Goal: Task Accomplishment & Management: Complete application form

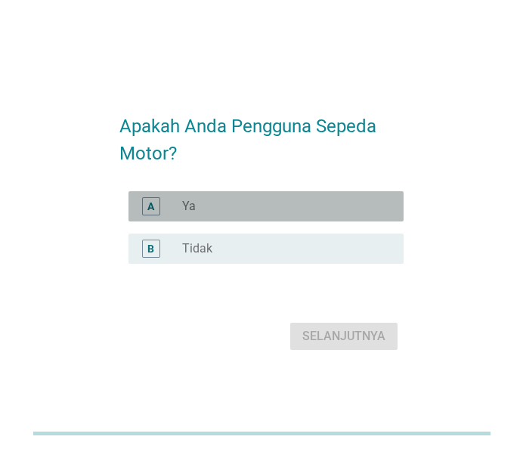
click at [203, 200] on div "radio_button_unchecked Ya" at bounding box center [280, 206] width 197 height 15
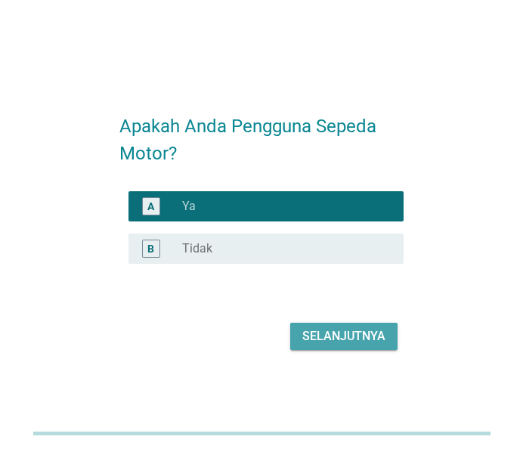
click at [391, 336] on button "Selanjutnya" at bounding box center [343, 336] width 107 height 27
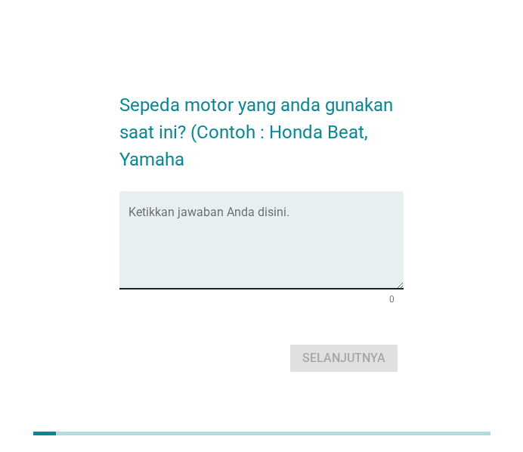
click at [310, 271] on textarea "Ketikkan jawaban Anda disini." at bounding box center [266, 248] width 275 height 79
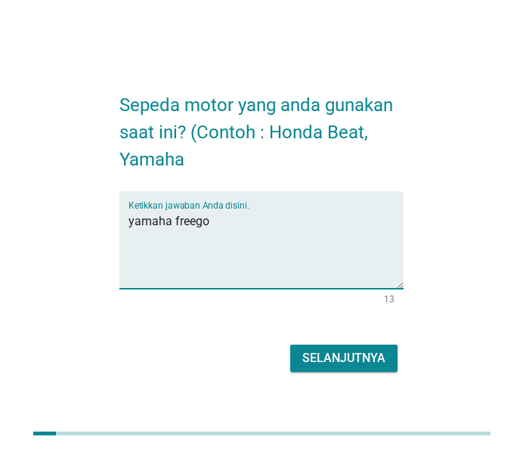
type textarea "yamaha freego"
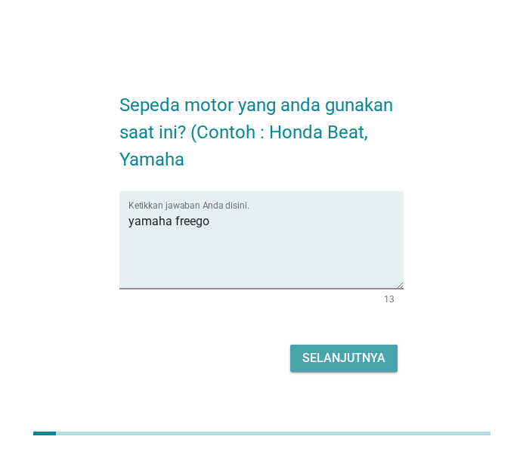
click at [351, 358] on div "Selanjutnya" at bounding box center [343, 358] width 83 height 18
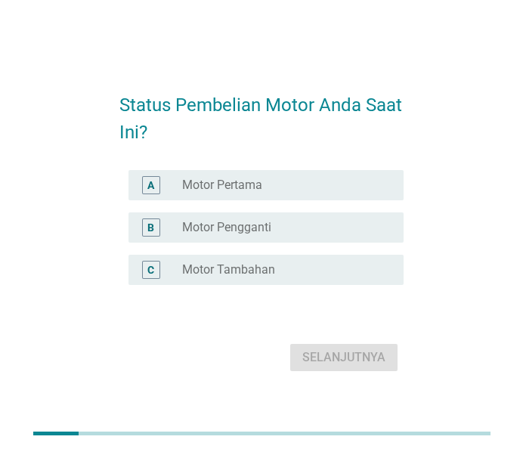
click at [310, 186] on div "radio_button_unchecked Motor Pertama" at bounding box center [280, 185] width 197 height 15
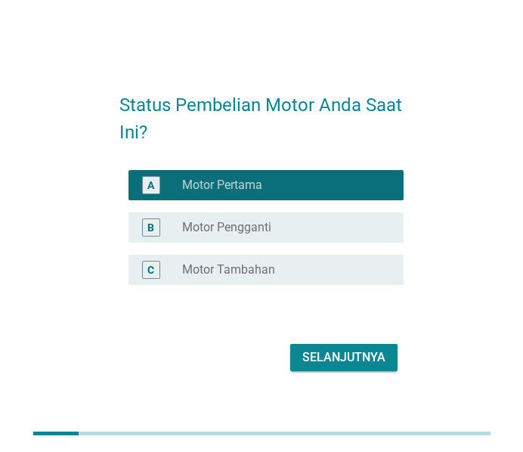
click at [299, 234] on div "radio_button_unchecked Motor Pengganti" at bounding box center [280, 227] width 197 height 15
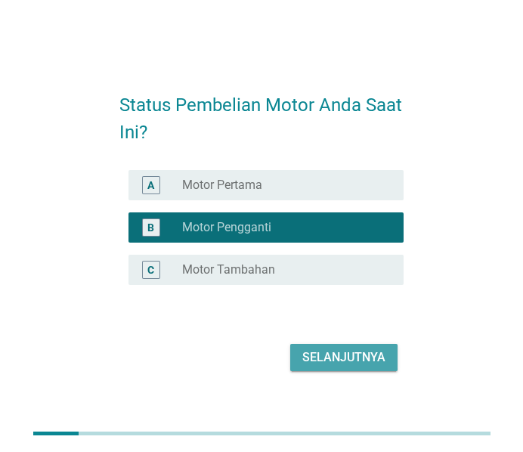
click at [317, 349] on div "Selanjutnya" at bounding box center [343, 357] width 83 height 18
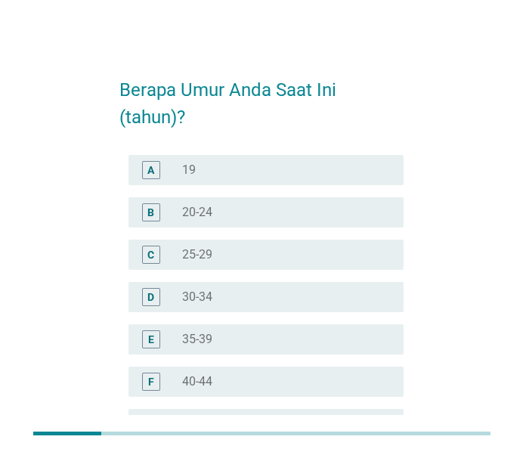
click at [288, 299] on div "radio_button_unchecked 30-34" at bounding box center [280, 297] width 197 height 15
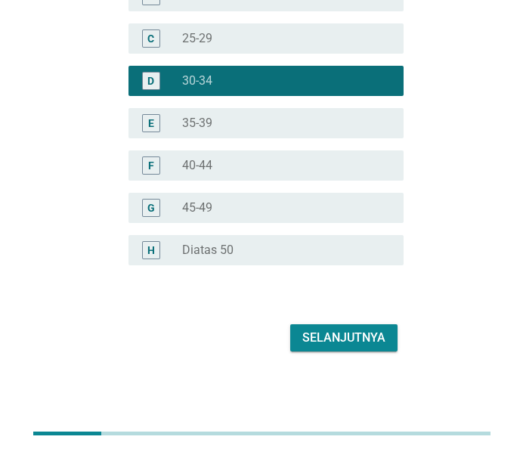
scroll to position [218, 0]
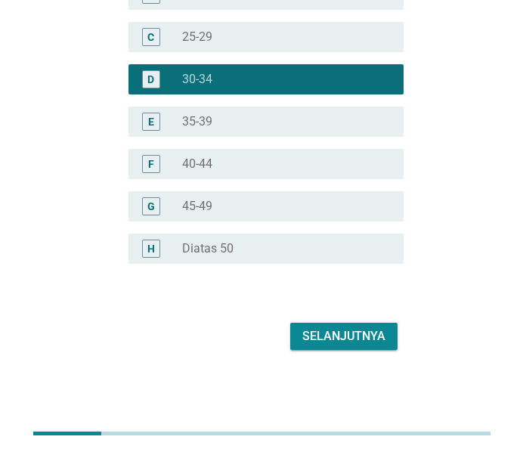
click at [346, 336] on div "Selanjutnya" at bounding box center [343, 336] width 83 height 18
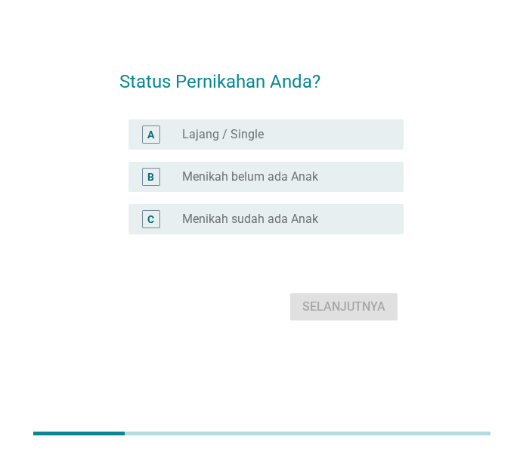
scroll to position [0, 0]
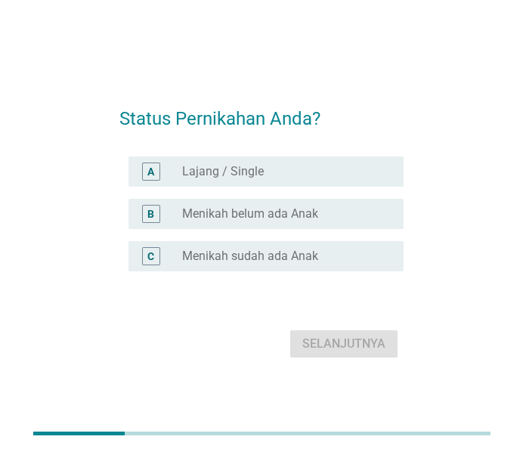
click at [258, 266] on div "C radio_button_unchecked Menikah sudah ada Anak" at bounding box center [266, 256] width 275 height 30
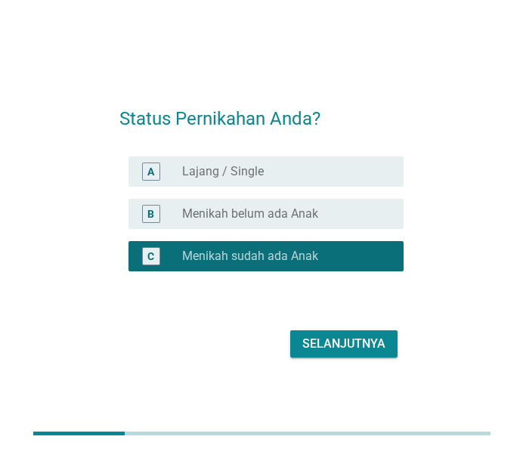
click at [330, 342] on div "Selanjutnya" at bounding box center [343, 344] width 83 height 18
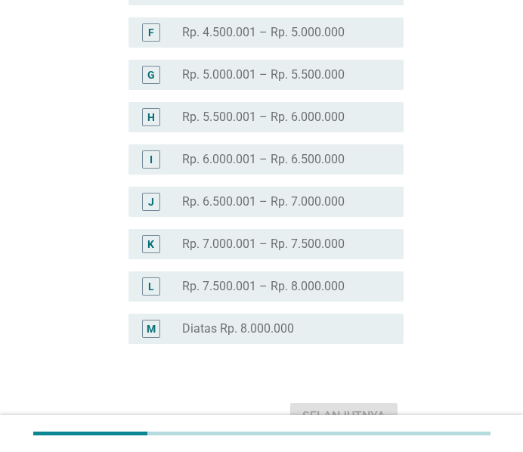
click at [277, 317] on div "M radio_button_unchecked Diatas Rp. 8.000.000" at bounding box center [266, 329] width 275 height 30
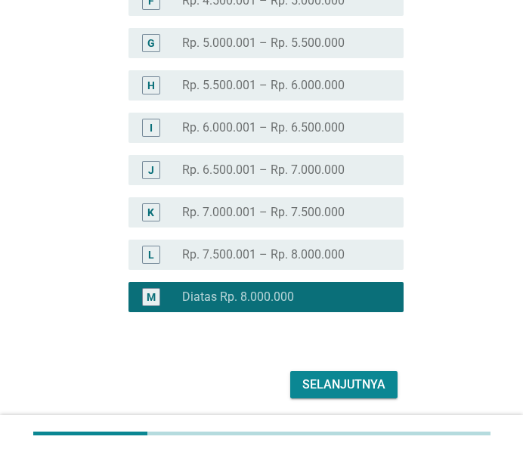
scroll to position [429, 0]
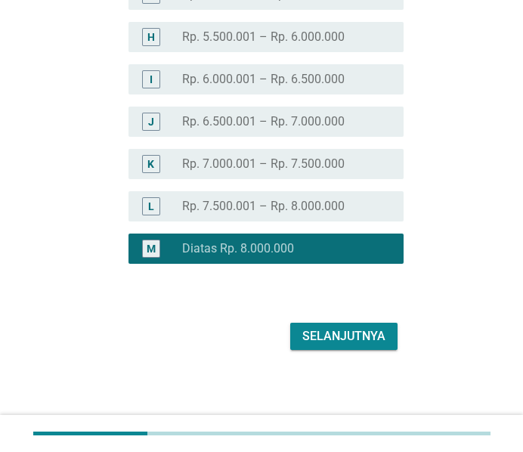
click at [358, 337] on div "Selanjutnya" at bounding box center [343, 336] width 83 height 18
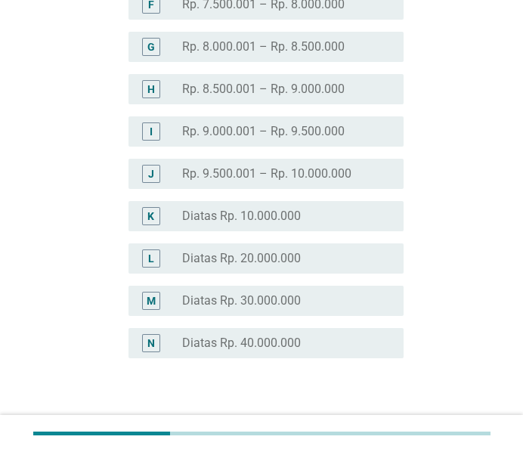
scroll to position [392, 0]
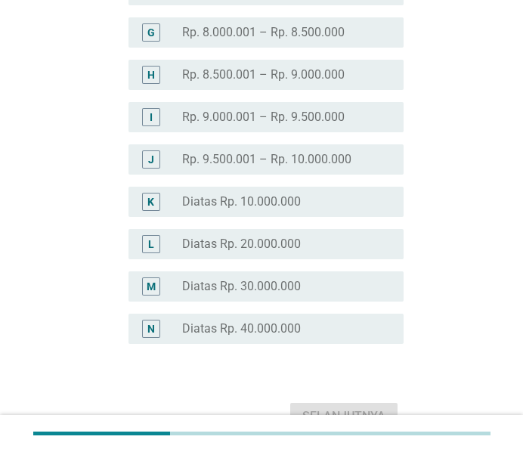
click at [316, 234] on div "L radio_button_unchecked Diatas Rp. 20.000.000" at bounding box center [266, 244] width 275 height 30
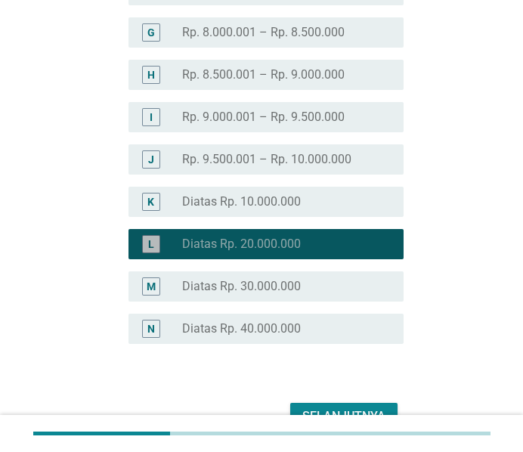
scroll to position [472, 0]
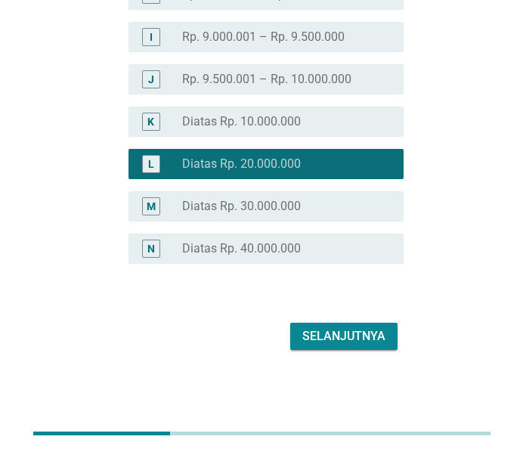
click at [354, 327] on div "Selanjutnya" at bounding box center [343, 336] width 83 height 18
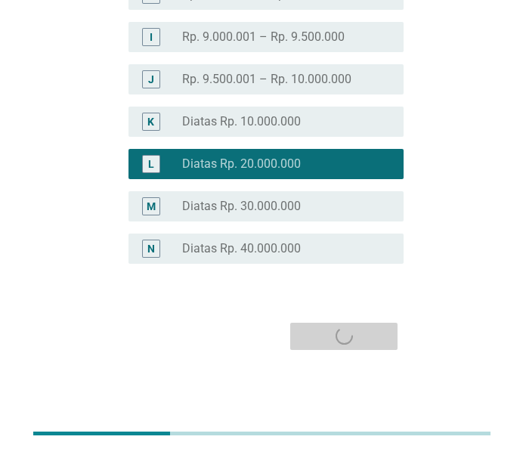
scroll to position [0, 0]
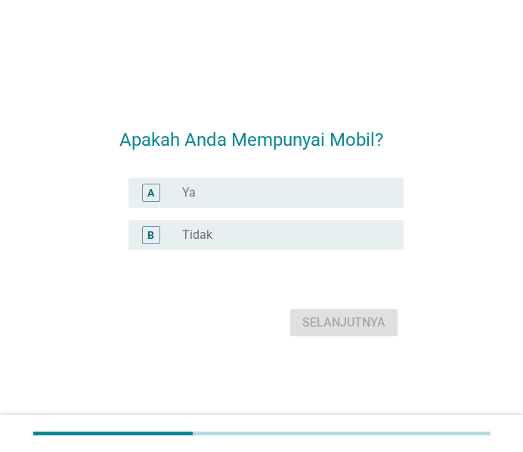
click at [292, 194] on div "radio_button_unchecked Ya" at bounding box center [280, 192] width 197 height 15
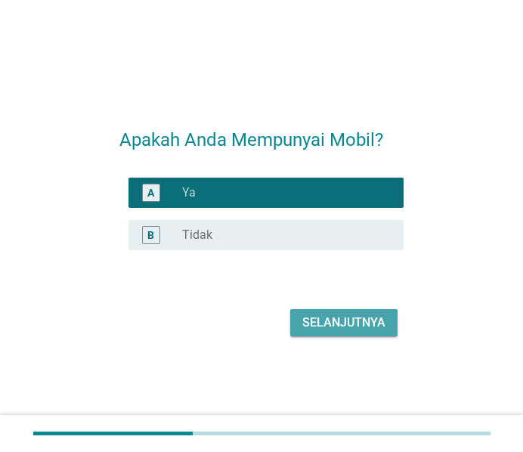
click at [344, 328] on div "Selanjutnya" at bounding box center [343, 323] width 83 height 18
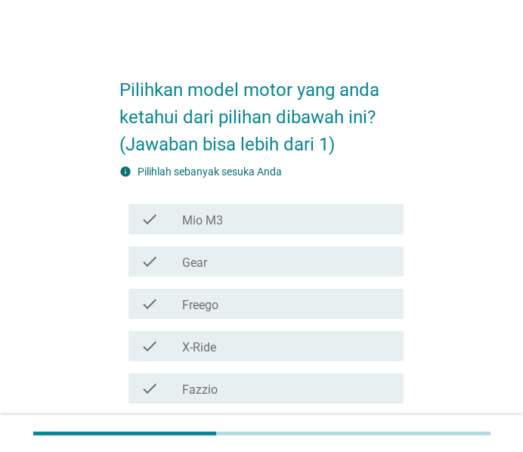
click at [225, 305] on div "check_box_outline_blank Freego" at bounding box center [286, 304] width 209 height 18
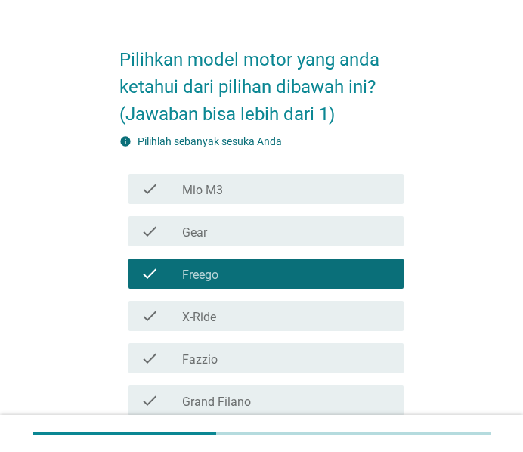
scroll to position [79, 0]
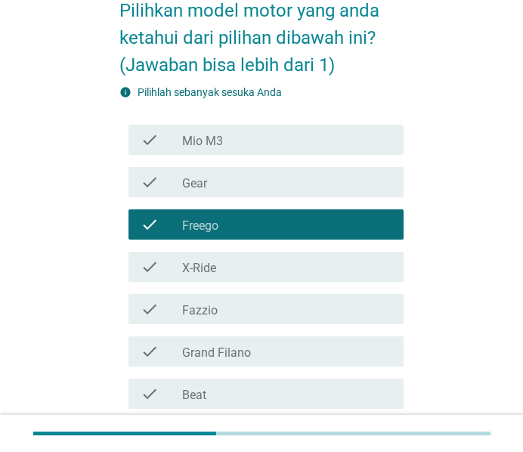
click at [283, 133] on div "check_box_outline_blank Mio M3" at bounding box center [286, 140] width 209 height 18
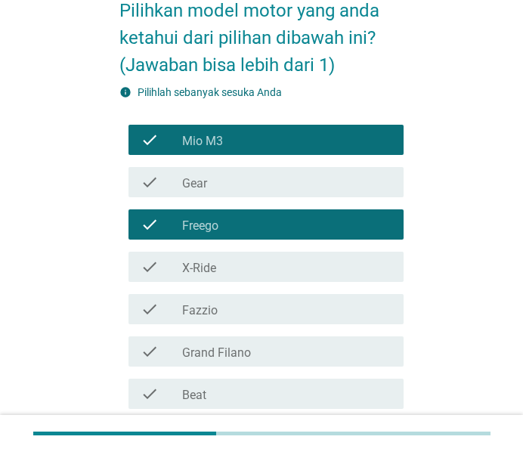
click at [265, 187] on div "check_box_outline_blank Gear" at bounding box center [286, 182] width 209 height 18
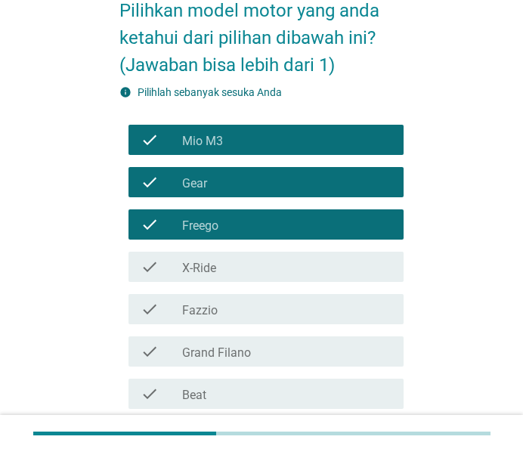
click at [274, 283] on div "check check_box_outline_blank X-Ride" at bounding box center [261, 267] width 284 height 42
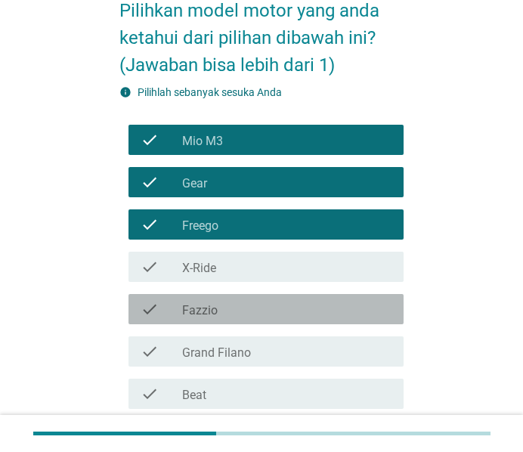
click at [271, 311] on div "check_box_outline_blank Fazzio" at bounding box center [286, 309] width 209 height 18
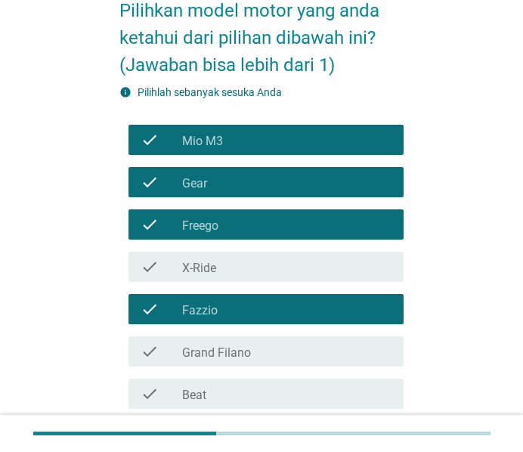
click at [285, 268] on div "check_box_outline_blank X-Ride" at bounding box center [286, 267] width 209 height 18
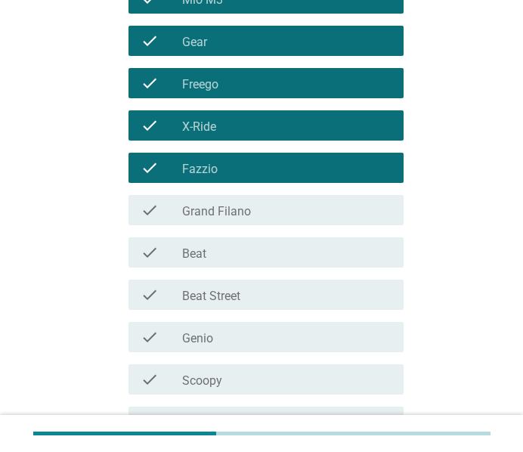
scroll to position [239, 0]
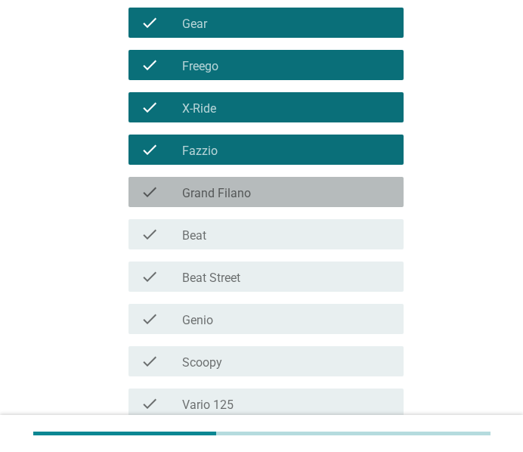
click at [301, 204] on div "check check_box_outline_blank Grand Filano" at bounding box center [266, 192] width 275 height 30
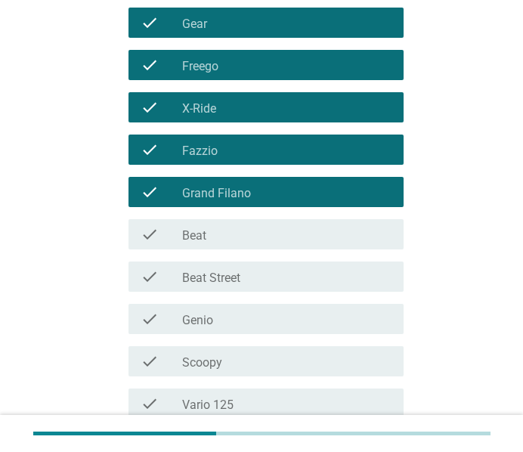
click at [293, 234] on div "check_box_outline_blank Beat" at bounding box center [286, 234] width 209 height 18
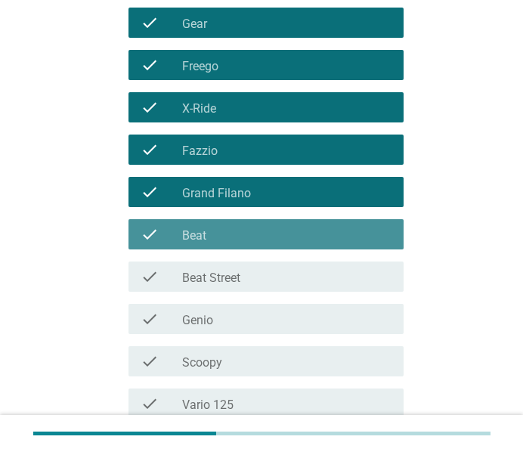
click at [278, 279] on div "check_box_outline_blank Beat Street" at bounding box center [286, 277] width 209 height 18
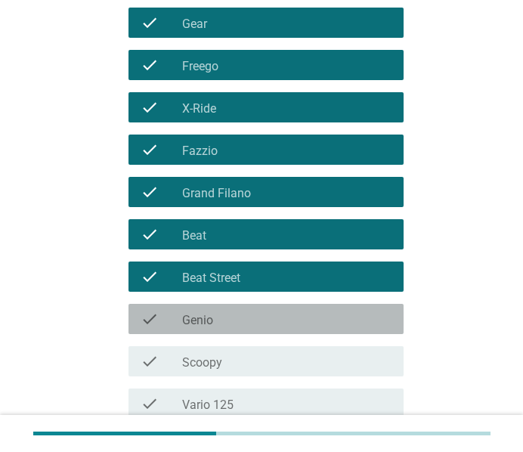
click at [265, 333] on div "check check_box_outline_blank Genio" at bounding box center [261, 319] width 284 height 42
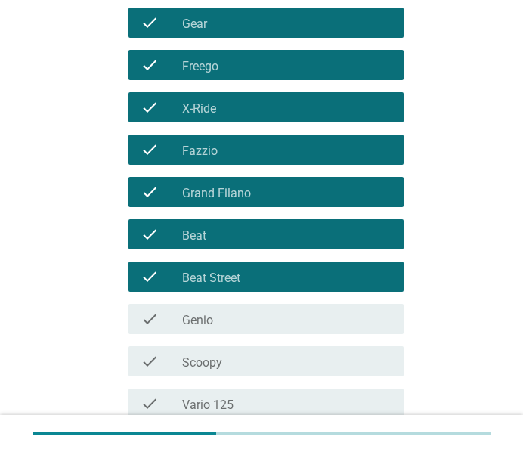
click at [259, 368] on div "check_box_outline_blank Scoopy" at bounding box center [286, 361] width 209 height 18
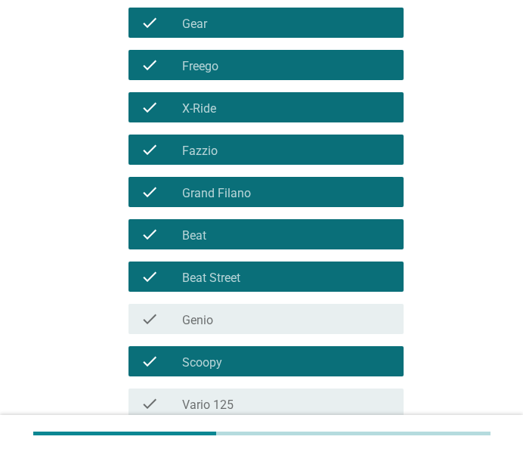
scroll to position [375, 0]
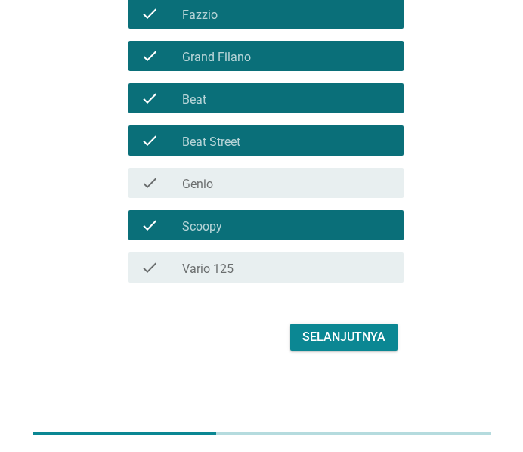
click at [296, 181] on div "check_box_outline_blank Genio" at bounding box center [286, 183] width 209 height 18
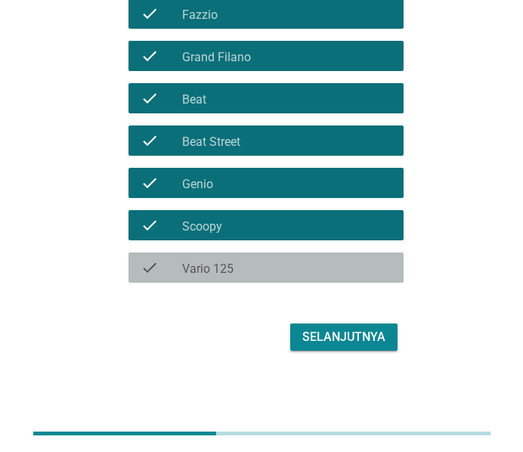
click at [277, 260] on div "check_box_outline_blank Vario 125" at bounding box center [286, 268] width 209 height 18
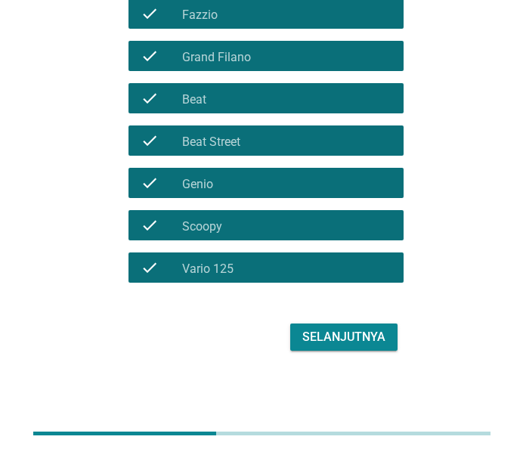
click at [332, 333] on div "Selanjutnya" at bounding box center [343, 337] width 83 height 18
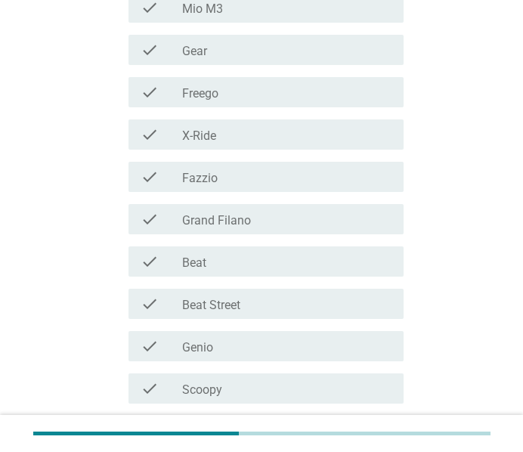
scroll to position [324, 0]
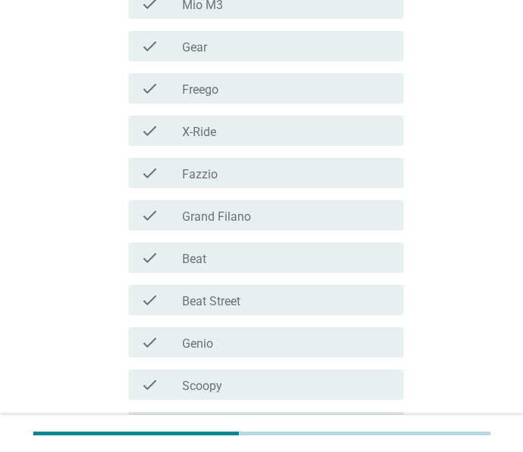
click at [274, 224] on div "check check_box_outline_blank Grand Filano" at bounding box center [266, 215] width 275 height 30
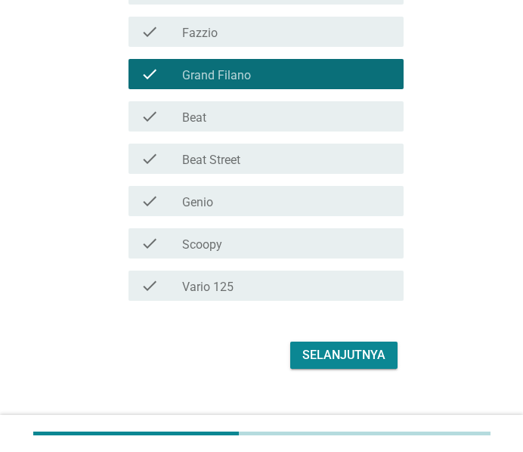
scroll to position [484, 0]
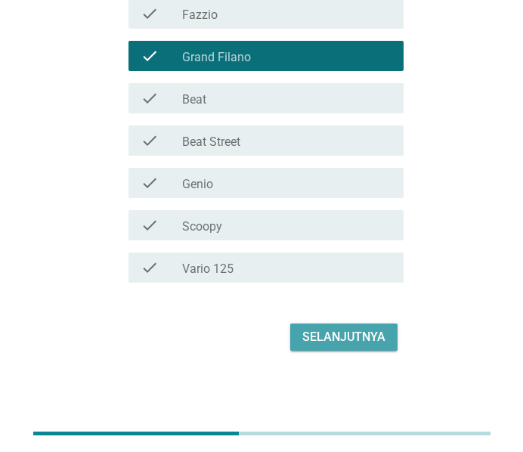
click at [339, 334] on div "Selanjutnya" at bounding box center [343, 337] width 83 height 18
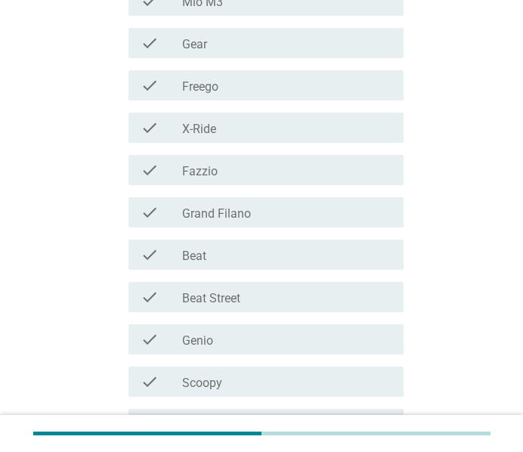
scroll to position [511, 0]
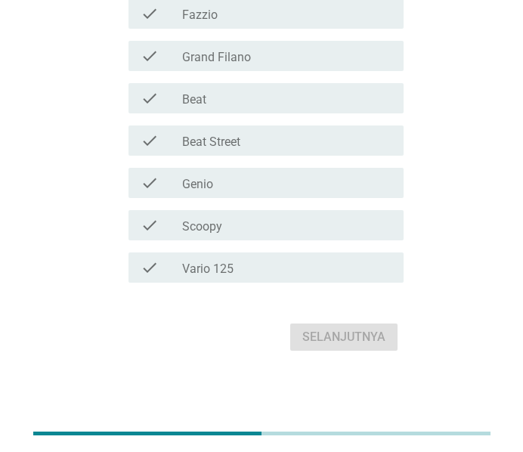
click at [237, 274] on div "check_box_outline_blank Vario 125" at bounding box center [286, 268] width 209 height 18
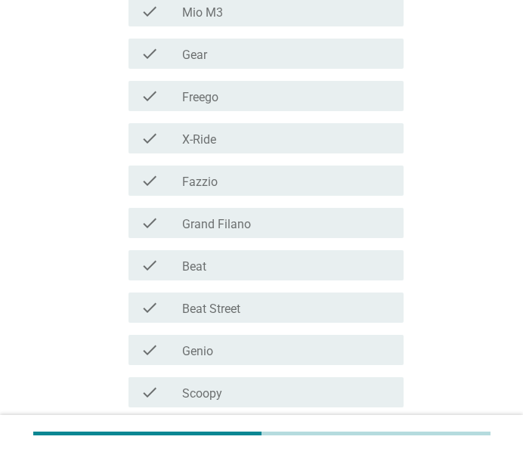
scroll to position [272, 0]
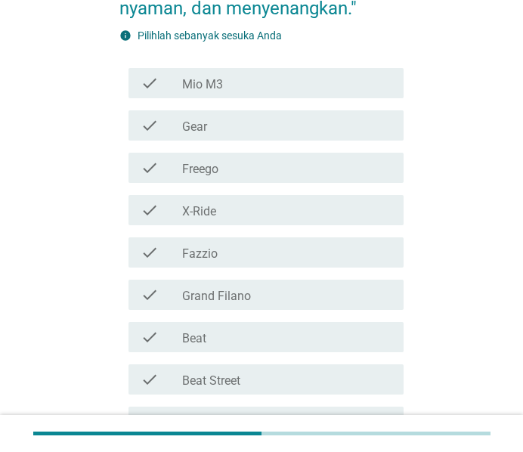
click at [315, 174] on div "check_box_outline_blank Freego" at bounding box center [286, 168] width 209 height 18
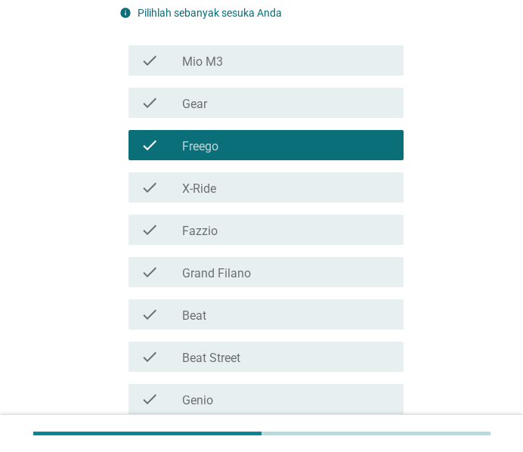
scroll to position [351, 0]
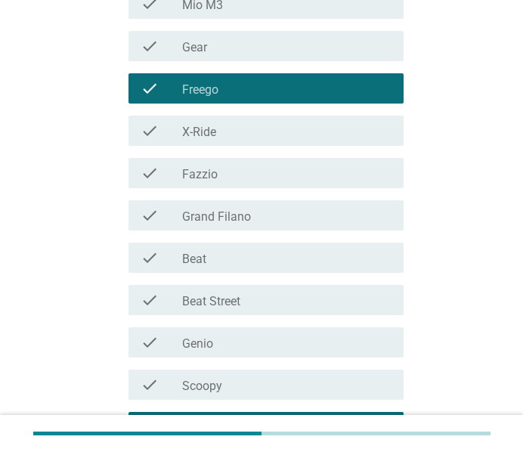
click at [281, 254] on div "check_box_outline_blank Beat" at bounding box center [286, 258] width 209 height 18
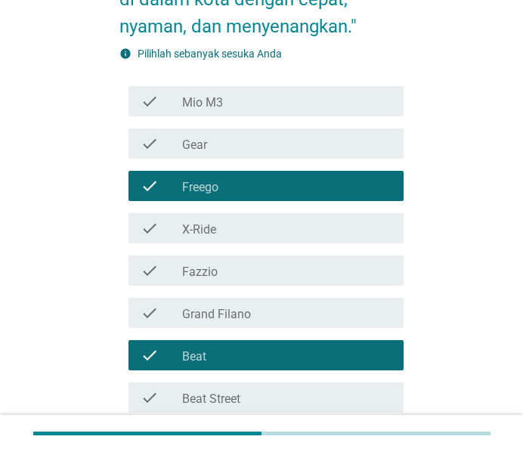
scroll to position [192, 0]
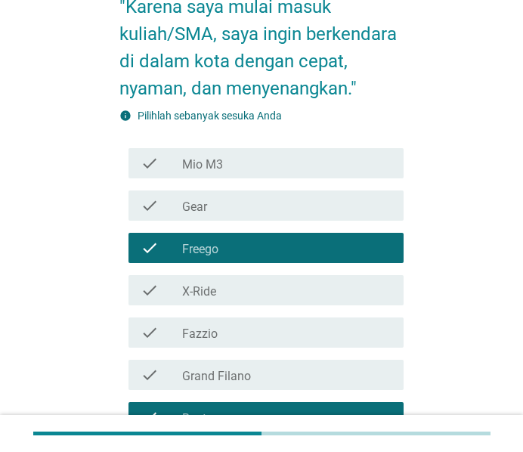
click at [344, 164] on div "check_box_outline_blank Mio M3" at bounding box center [286, 163] width 209 height 18
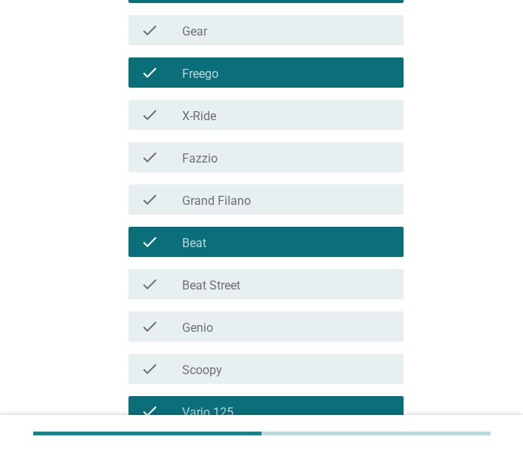
scroll to position [432, 0]
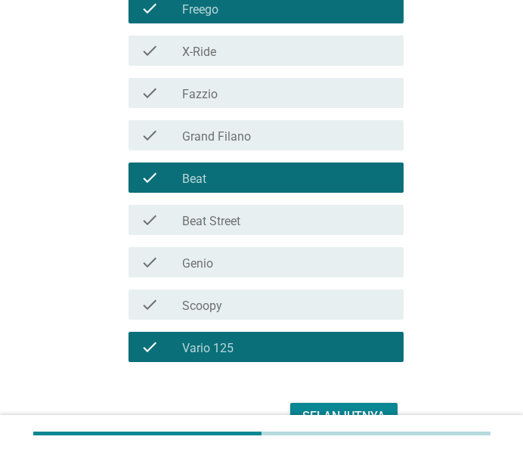
click at [342, 409] on div "Selanjutnya" at bounding box center [343, 416] width 83 height 18
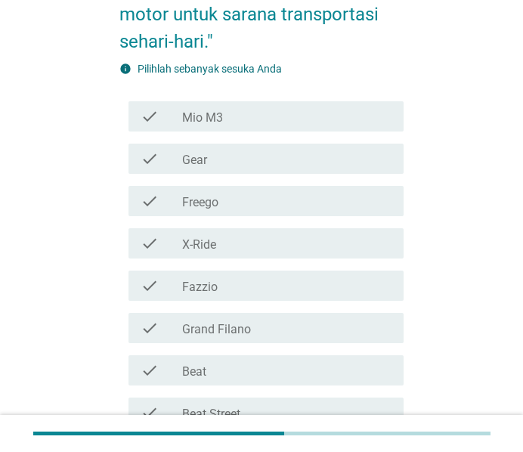
scroll to position [239, 0]
click at [301, 119] on div "check_box_outline_blank Mio M3" at bounding box center [286, 116] width 209 height 18
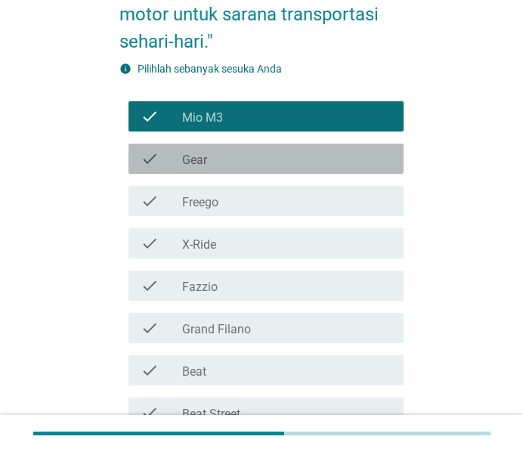
click at [286, 163] on div "check_box_outline_blank Gear" at bounding box center [286, 159] width 209 height 18
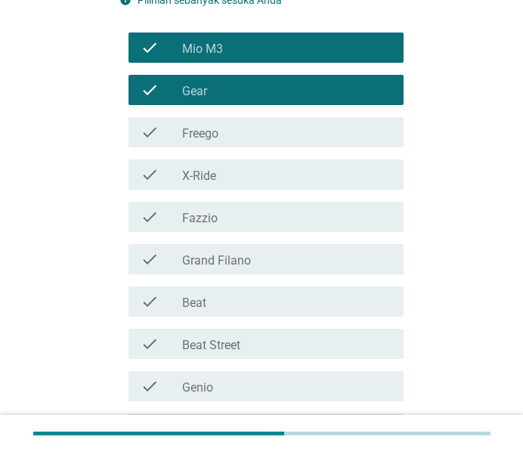
scroll to position [319, 0]
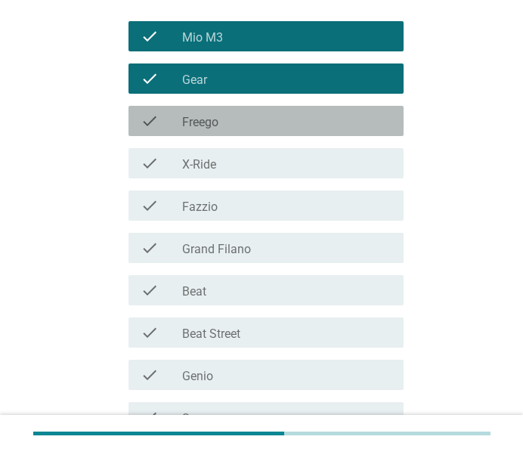
click at [299, 125] on div "check_box_outline_blank Freego" at bounding box center [286, 121] width 209 height 18
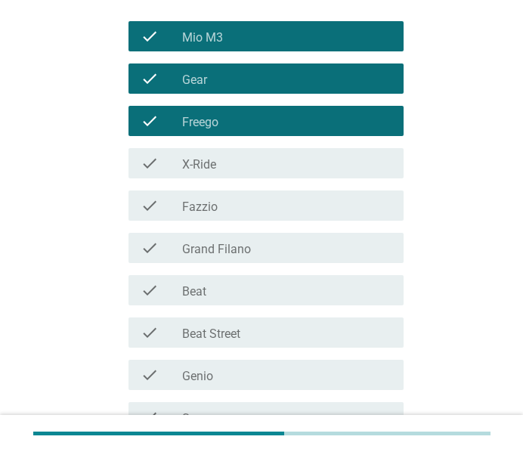
click at [286, 175] on div "check check_box_outline_blank X-Ride" at bounding box center [266, 163] width 275 height 30
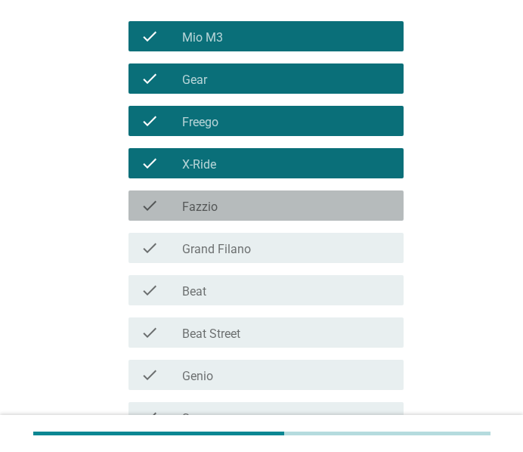
click at [280, 215] on div "check check_box_outline_blank Fazzio" at bounding box center [266, 205] width 275 height 30
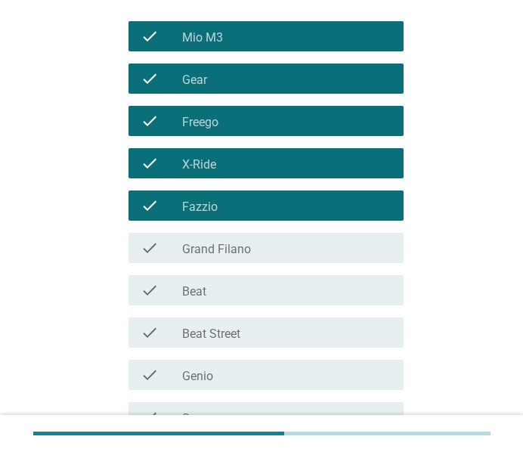
click at [274, 255] on div "check_box_outline_blank Grand Filano" at bounding box center [286, 248] width 209 height 18
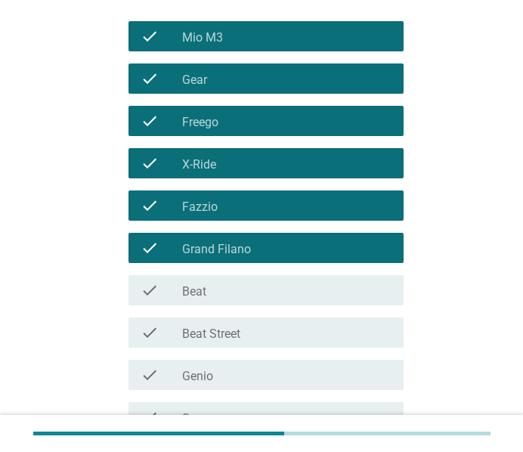
click at [293, 208] on div "check_box_outline_blank Fazzio" at bounding box center [286, 206] width 209 height 18
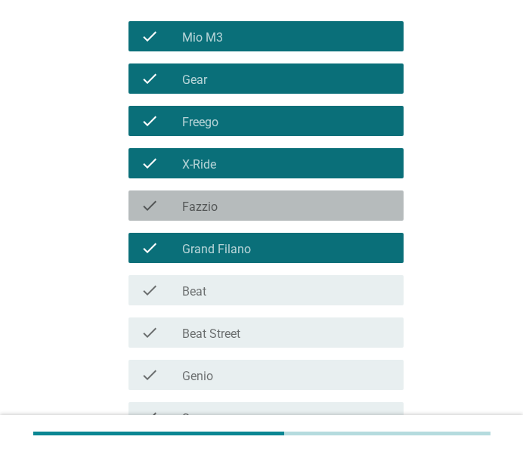
click at [290, 245] on div "check_box_outline_blank Grand Filano" at bounding box center [286, 248] width 209 height 18
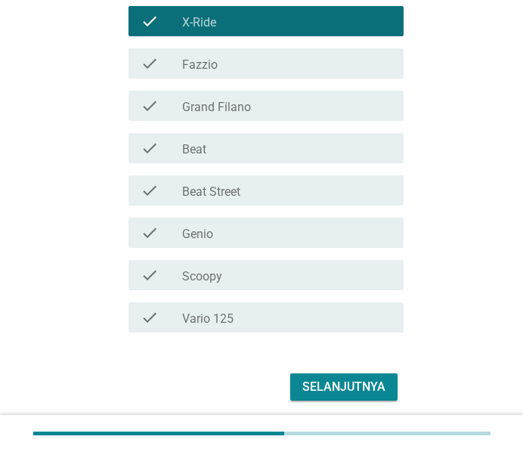
scroll to position [478, 0]
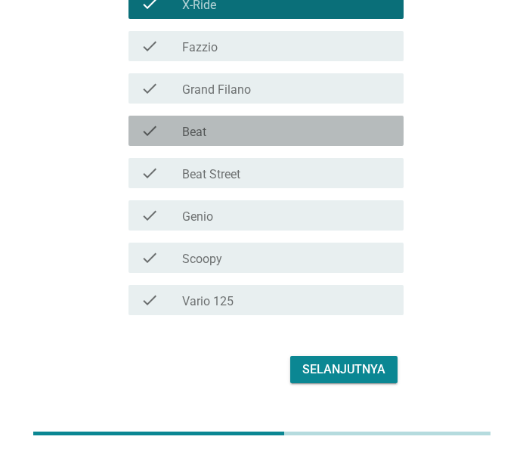
click at [267, 140] on div "check check_box_outline_blank Beat" at bounding box center [266, 131] width 275 height 30
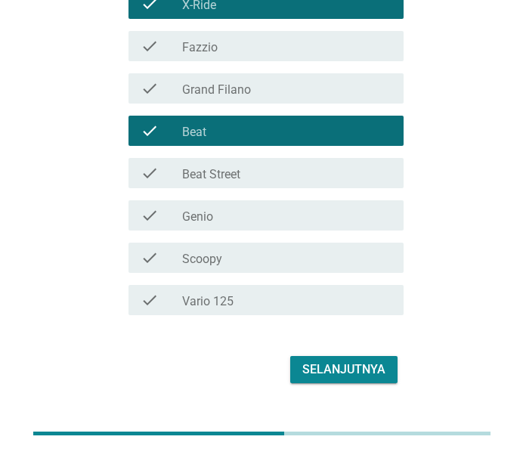
drag, startPoint x: 268, startPoint y: 180, endPoint x: 270, endPoint y: 216, distance: 36.3
click at [268, 181] on div "check_box_outline_blank Beat Street" at bounding box center [286, 173] width 209 height 18
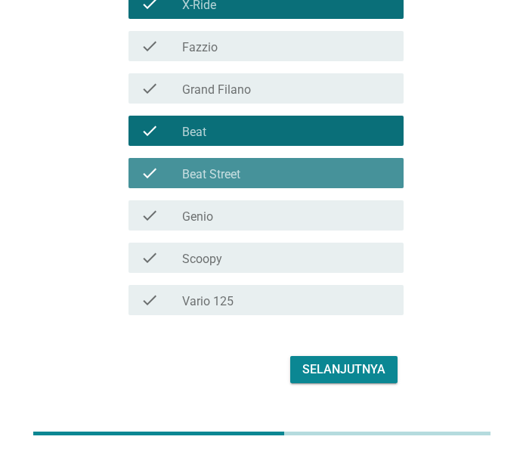
click at [269, 224] on div "check check_box_outline_blank Genio" at bounding box center [266, 215] width 275 height 30
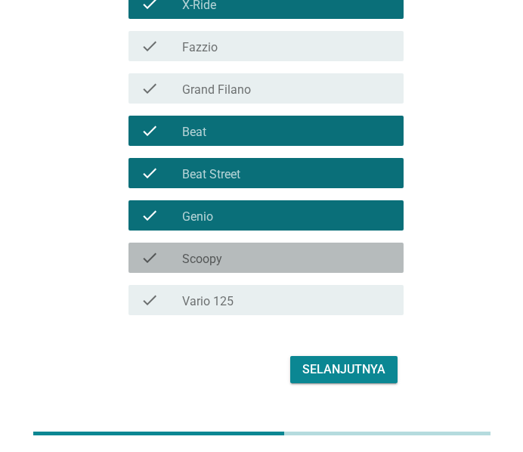
click at [264, 255] on div "check_box_outline_blank Scoopy" at bounding box center [286, 258] width 209 height 18
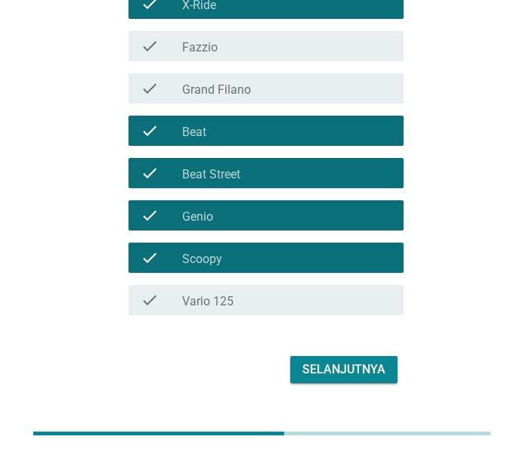
click at [265, 312] on div "check check_box_outline_blank Vario 125" at bounding box center [266, 300] width 275 height 30
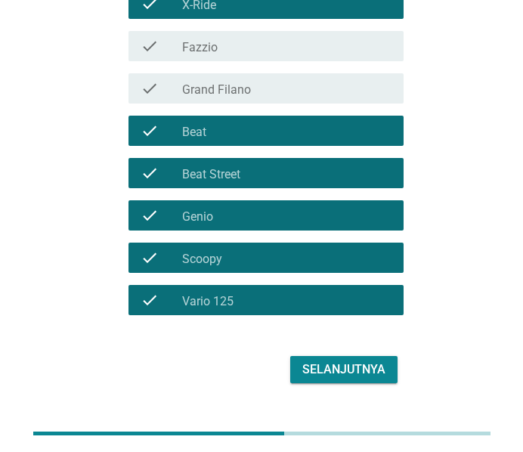
click at [346, 370] on div "Selanjutnya" at bounding box center [343, 370] width 83 height 18
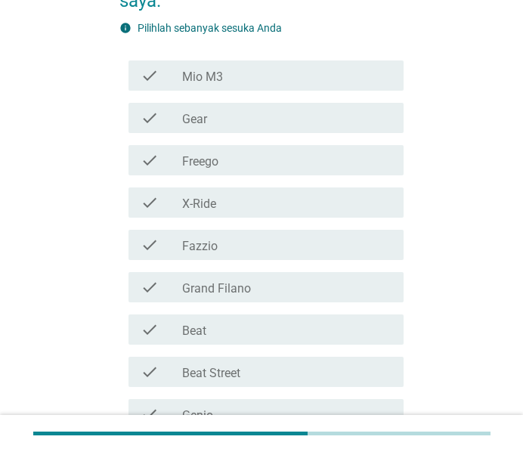
scroll to position [319, 0]
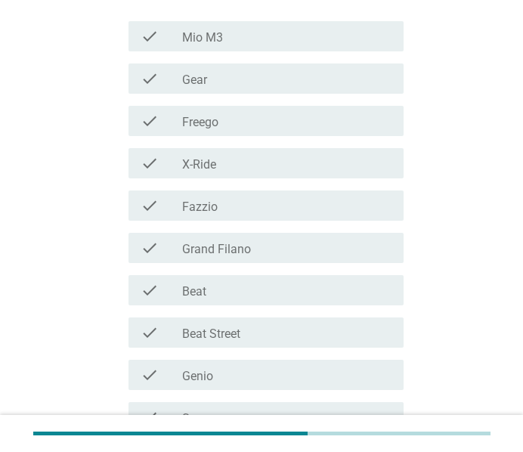
click at [299, 27] on div "check_box_outline_blank Mio M3" at bounding box center [286, 36] width 209 height 18
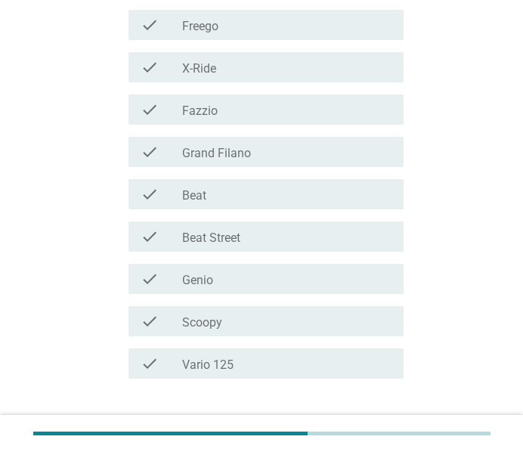
scroll to position [484, 0]
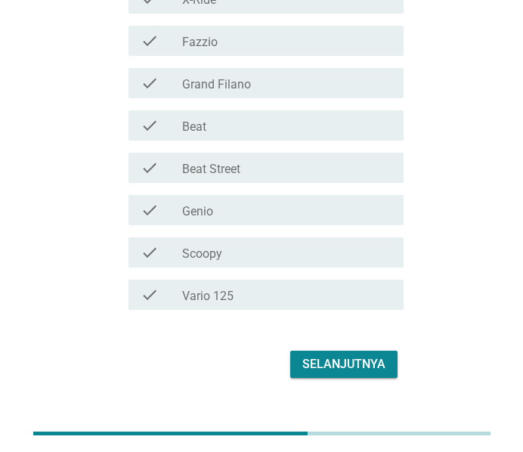
click at [268, 286] on div "check_box_outline_blank Vario 125" at bounding box center [286, 295] width 209 height 18
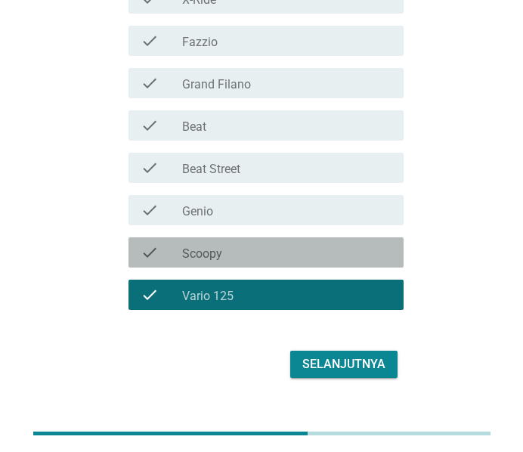
click at [265, 243] on div "check_box_outline_blank Scoopy" at bounding box center [286, 252] width 209 height 18
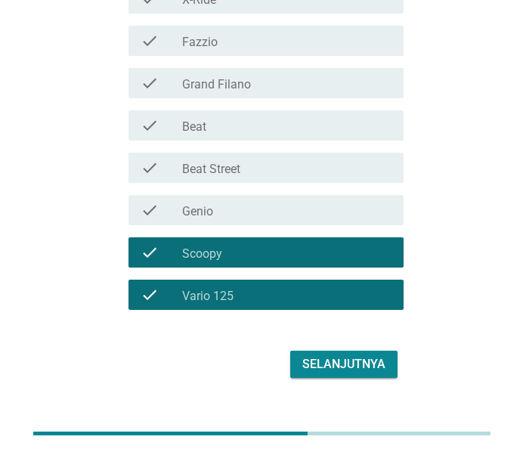
click at [269, 201] on div "check_box_outline_blank Genio" at bounding box center [286, 210] width 209 height 18
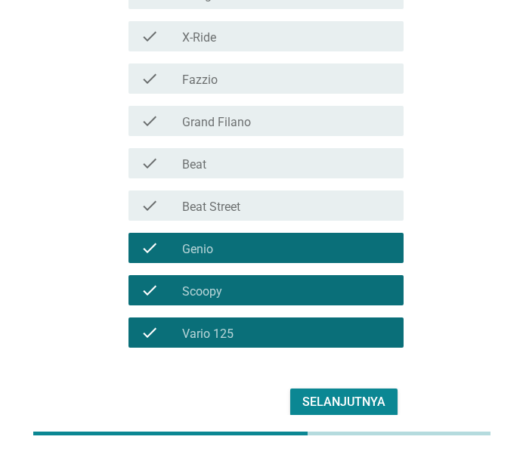
scroll to position [324, 0]
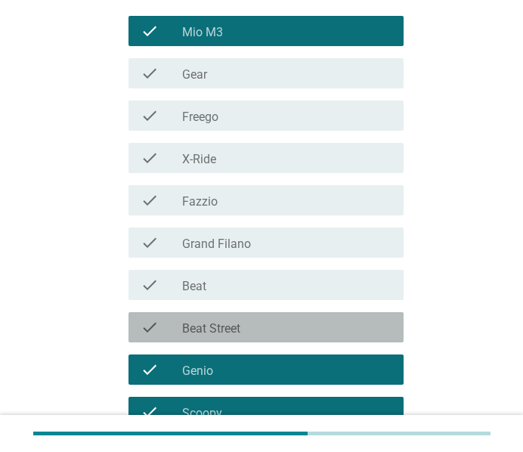
click at [225, 321] on label "Beat Street" at bounding box center [211, 328] width 58 height 15
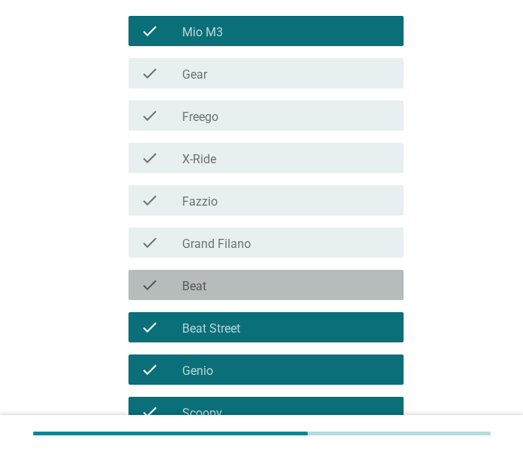
click at [248, 270] on div "check check_box_outline_blank Beat" at bounding box center [266, 285] width 275 height 30
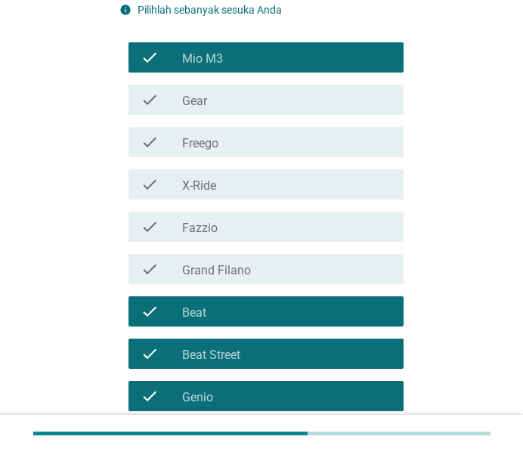
scroll to position [245, 0]
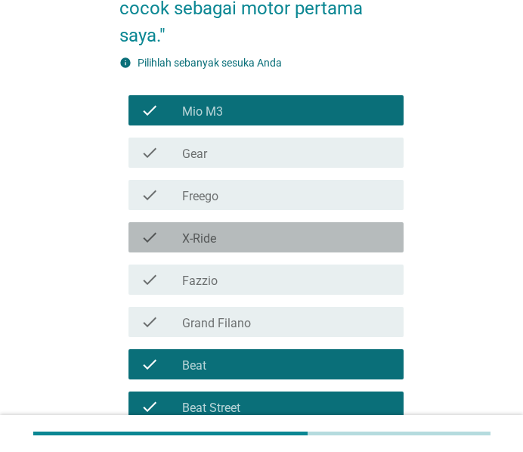
click at [252, 228] on div "check_box_outline_blank X-Ride" at bounding box center [286, 237] width 209 height 18
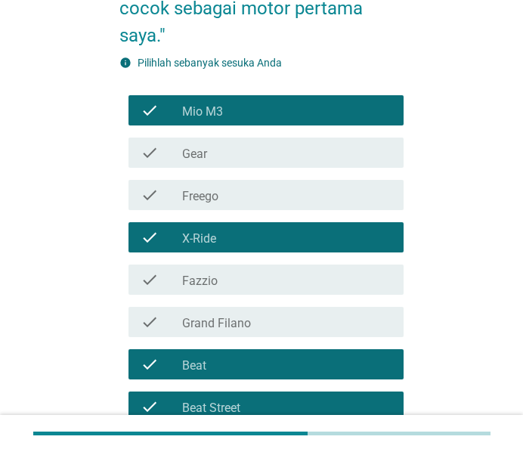
click at [257, 186] on div "check_box_outline_blank Freego" at bounding box center [286, 195] width 209 height 18
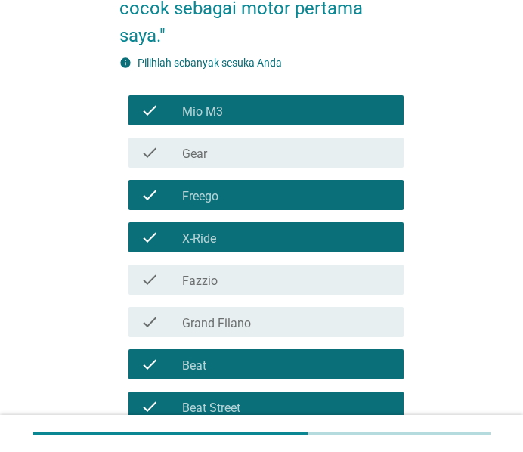
click at [270, 144] on div "check_box_outline_blank Gear" at bounding box center [286, 153] width 209 height 18
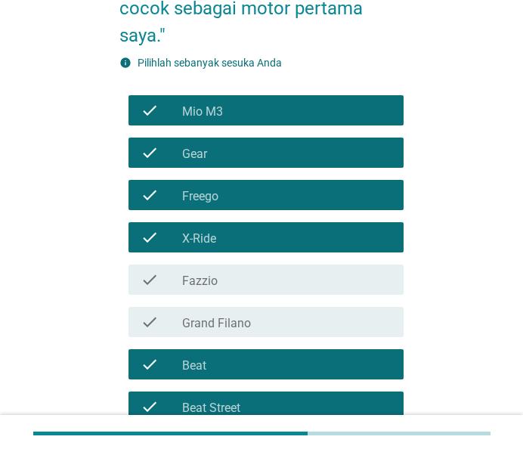
click at [279, 307] on div "check check_box_outline_blank Grand Filano" at bounding box center [266, 322] width 275 height 30
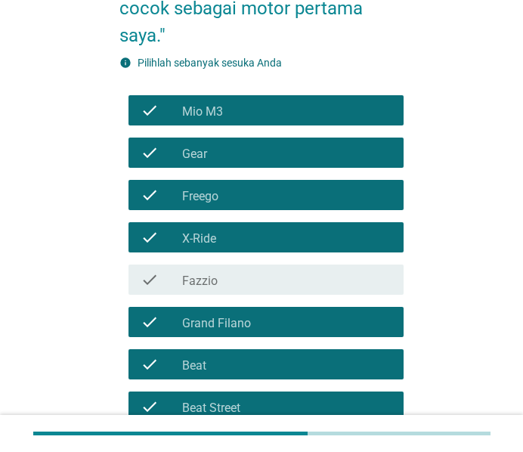
click at [299, 271] on div "check_box_outline_blank Fazzio" at bounding box center [286, 280] width 209 height 18
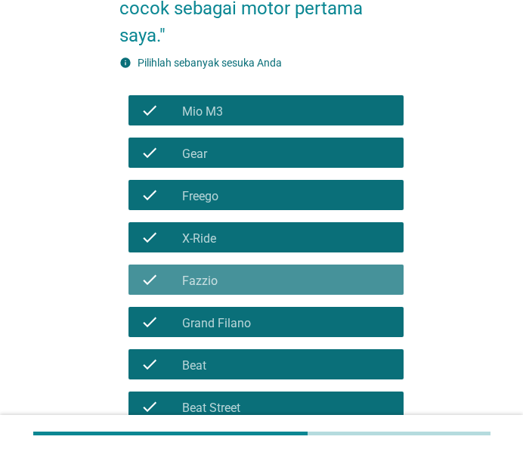
scroll to position [484, 0]
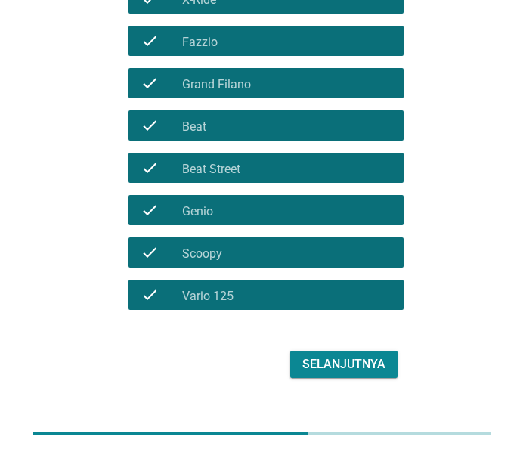
click at [332, 355] on div "Selanjutnya" at bounding box center [343, 364] width 83 height 18
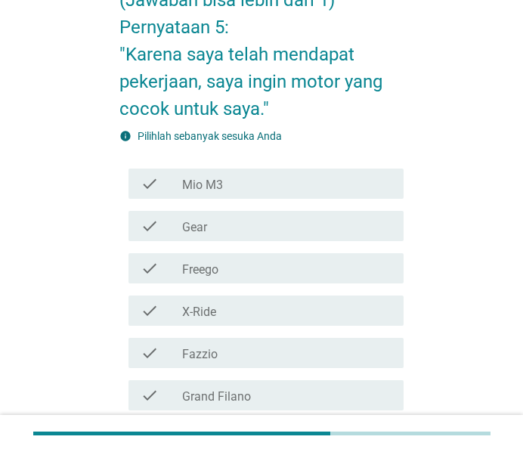
scroll to position [159, 0]
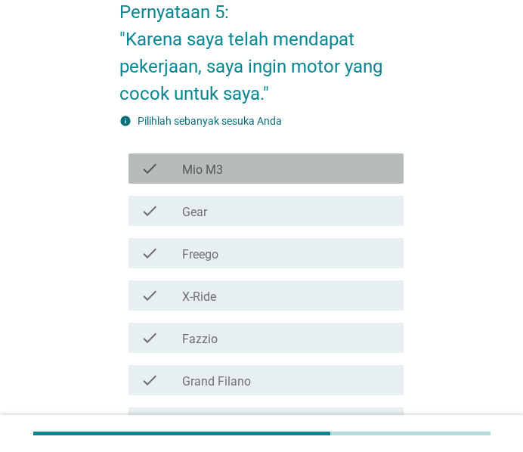
click at [271, 174] on div "check_box_outline_blank Mio M3" at bounding box center [286, 168] width 209 height 18
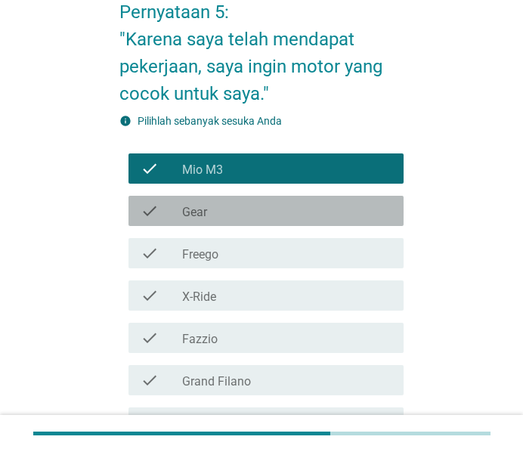
click at [262, 212] on div "check_box_outline_blank Gear" at bounding box center [286, 211] width 209 height 18
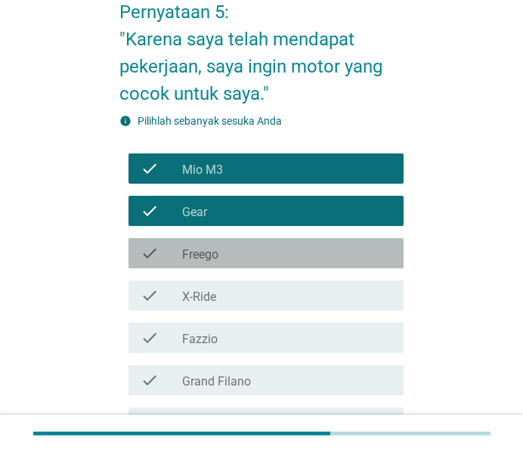
click at [255, 246] on div "check_box_outline_blank Freego" at bounding box center [286, 253] width 209 height 18
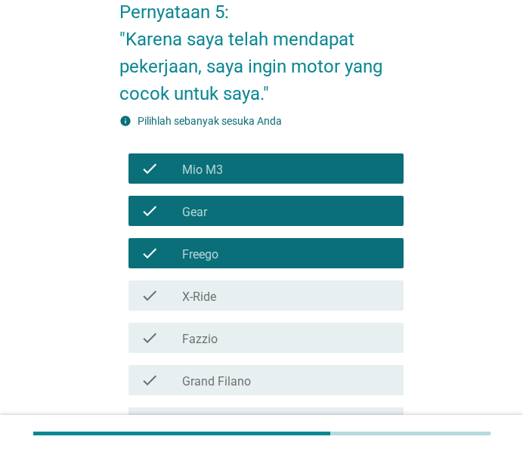
click at [244, 292] on div "check_box_outline_blank X-Ride" at bounding box center [286, 295] width 209 height 18
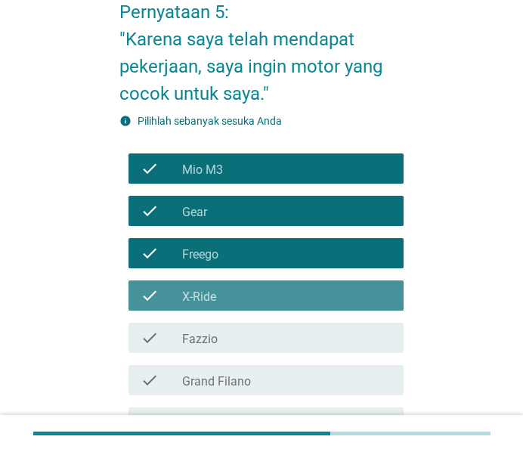
click at [237, 339] on div "check_box_outline_blank Fazzio" at bounding box center [286, 338] width 209 height 18
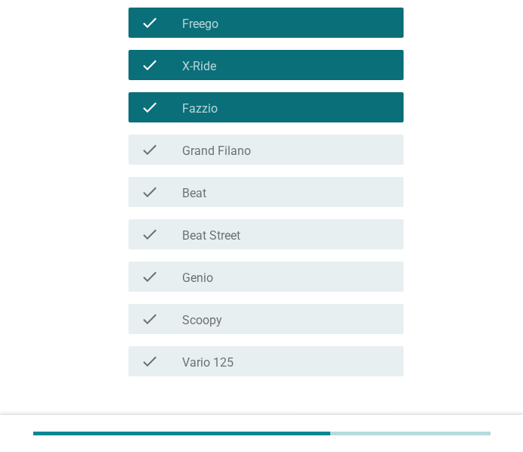
scroll to position [399, 0]
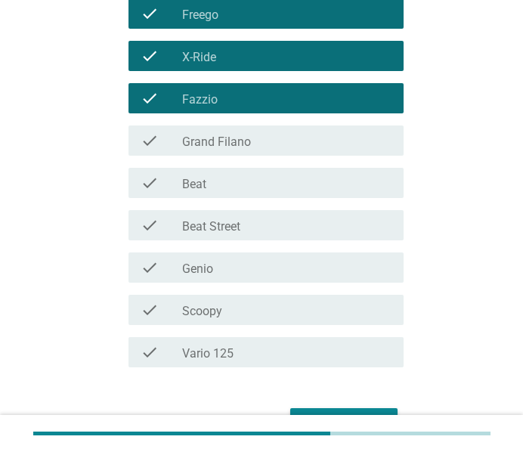
click at [280, 141] on div "check_box_outline_blank Grand Filano" at bounding box center [286, 141] width 209 height 18
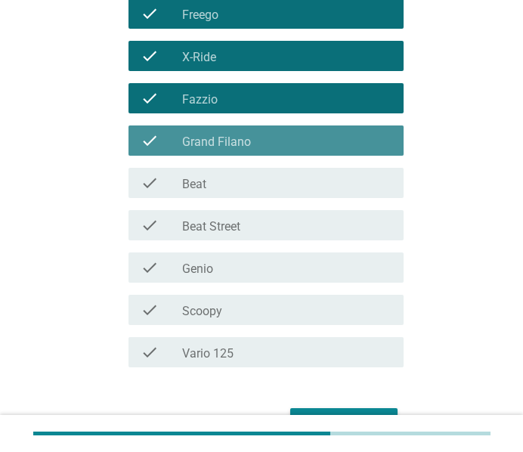
click at [265, 182] on div "check_box_outline_blank Beat" at bounding box center [286, 183] width 209 height 18
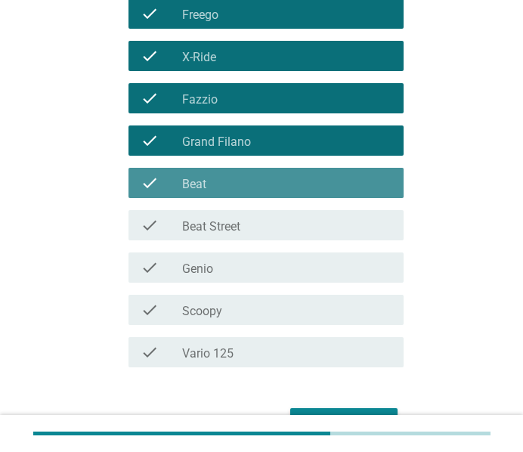
click at [252, 228] on div "check_box_outline_blank Beat Street" at bounding box center [286, 225] width 209 height 18
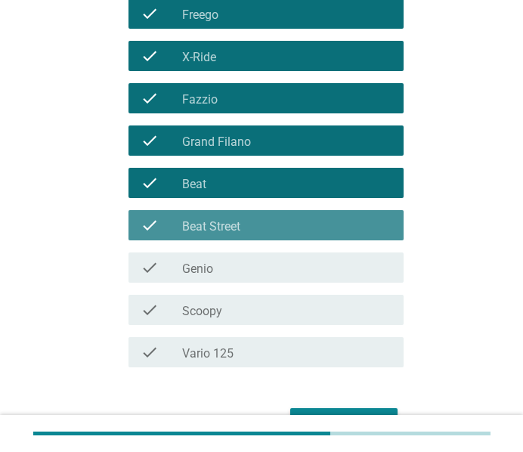
click at [240, 274] on div "check_box_outline_blank Genio" at bounding box center [286, 268] width 209 height 18
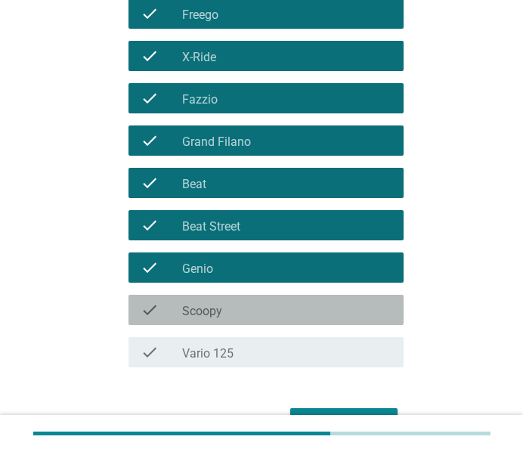
click at [247, 304] on div "check_box_outline_blank Scoopy" at bounding box center [286, 310] width 209 height 18
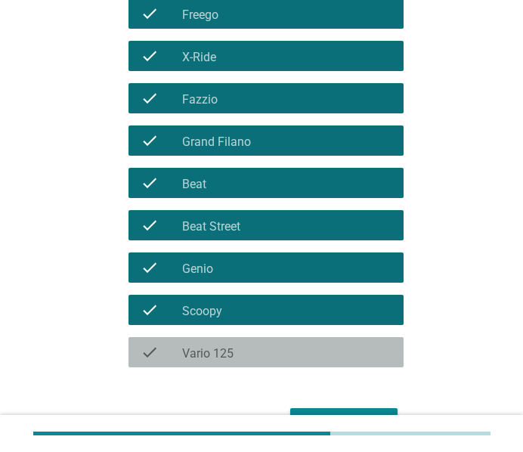
click at [243, 355] on div "check_box_outline_blank Vario 125" at bounding box center [286, 352] width 209 height 18
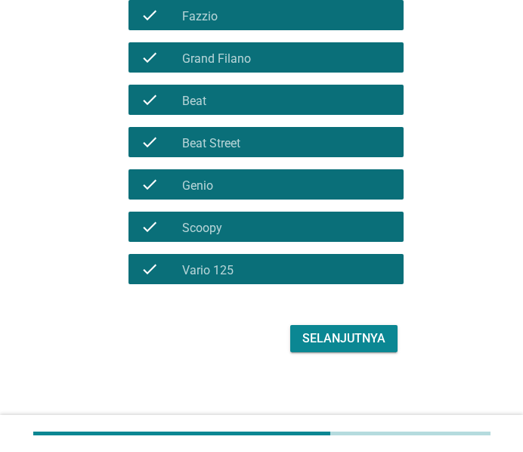
scroll to position [484, 0]
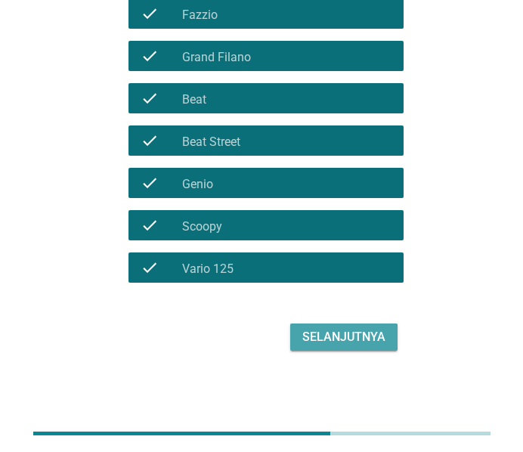
click at [343, 334] on div "Selanjutnya" at bounding box center [343, 337] width 83 height 18
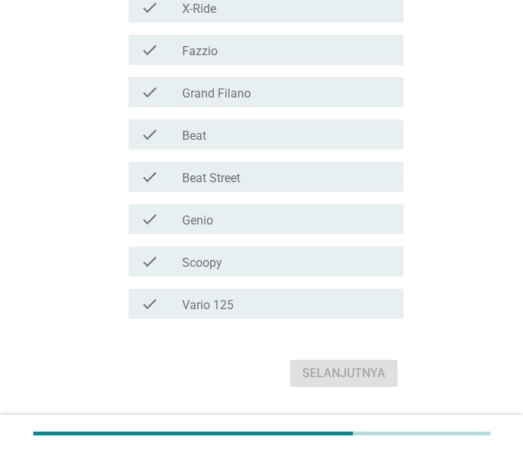
scroll to position [511, 0]
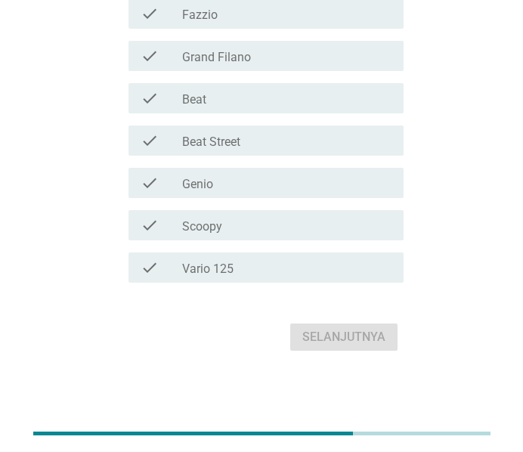
click at [212, 259] on div "check_box_outline_blank Vario 125" at bounding box center [286, 268] width 209 height 18
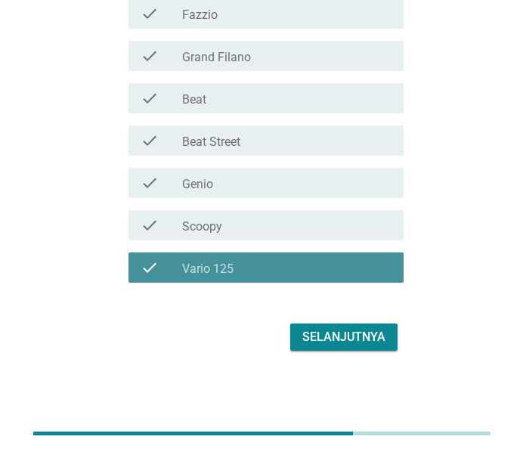
click at [234, 210] on div "check check_box_outline_blank Scoopy" at bounding box center [266, 225] width 275 height 30
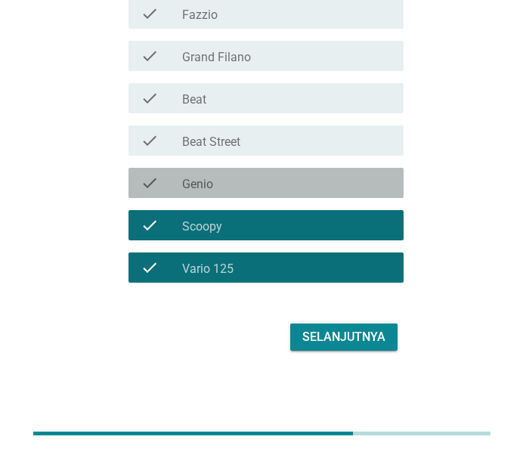
click at [249, 182] on div "check_box_outline_blank Genio" at bounding box center [286, 183] width 209 height 18
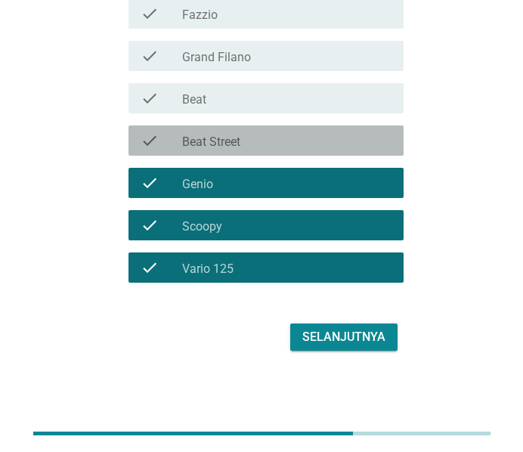
drag, startPoint x: 264, startPoint y: 153, endPoint x: 271, endPoint y: 142, distance: 13.0
click at [265, 153] on div "check check_box_outline_blank Beat Street" at bounding box center [266, 140] width 275 height 30
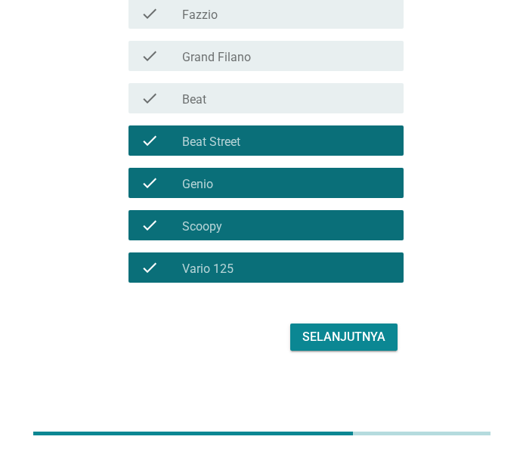
drag, startPoint x: 294, startPoint y: 94, endPoint x: 280, endPoint y: 147, distance: 54.8
click at [294, 94] on div "check_box_outline_blank Beat" at bounding box center [286, 98] width 209 height 18
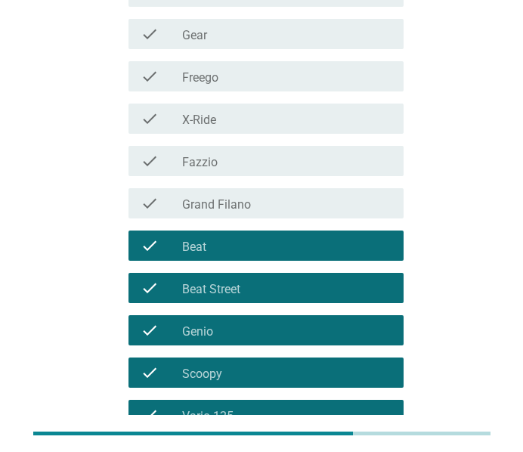
scroll to position [351, 0]
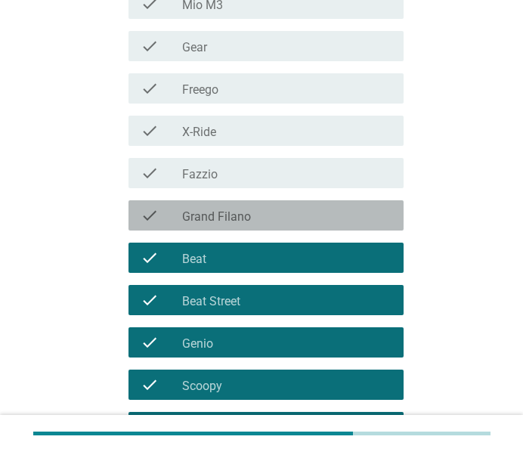
click at [256, 204] on div "check check_box_outline_blank Grand Filano" at bounding box center [266, 215] width 275 height 30
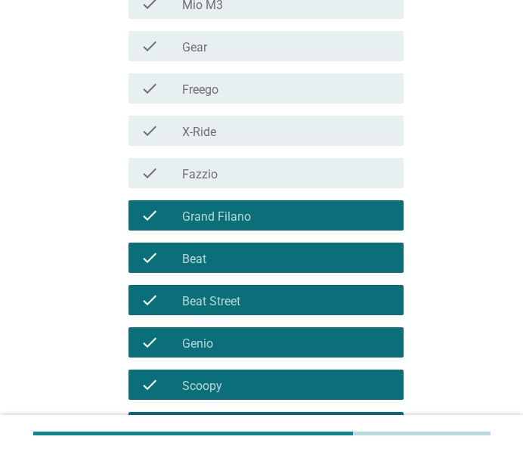
click at [261, 177] on div "check_box_outline_blank Fazzio" at bounding box center [286, 173] width 209 height 18
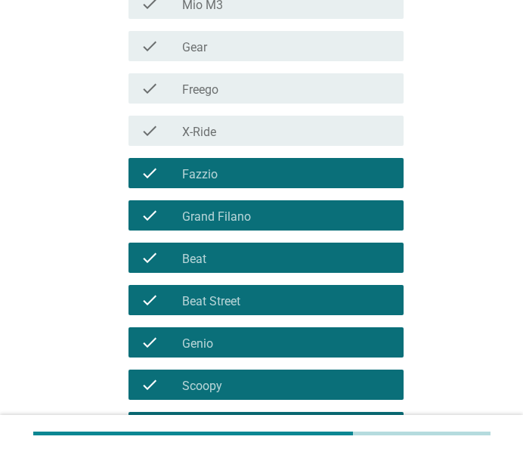
click at [273, 139] on div "check check_box_outline_blank X-Ride" at bounding box center [266, 131] width 275 height 30
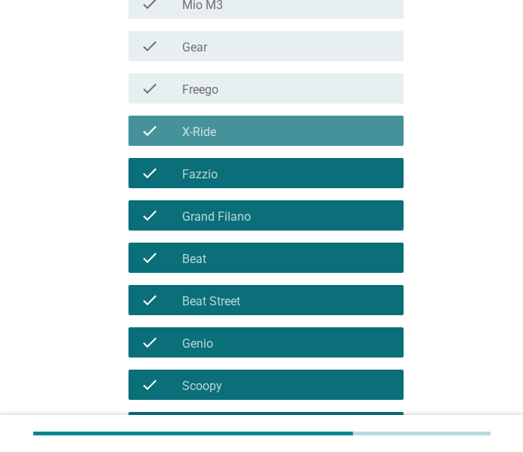
click at [280, 94] on div "check_box_outline_blank Freego" at bounding box center [286, 88] width 209 height 18
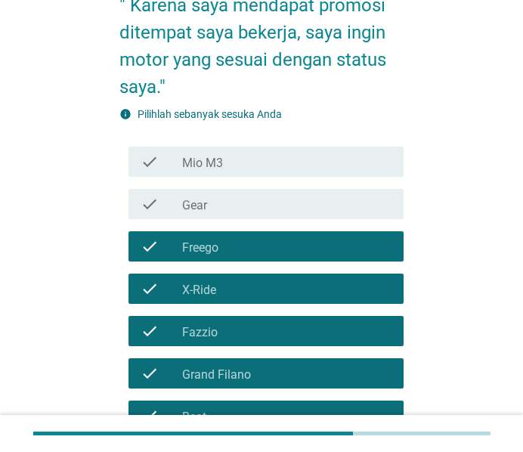
scroll to position [192, 0]
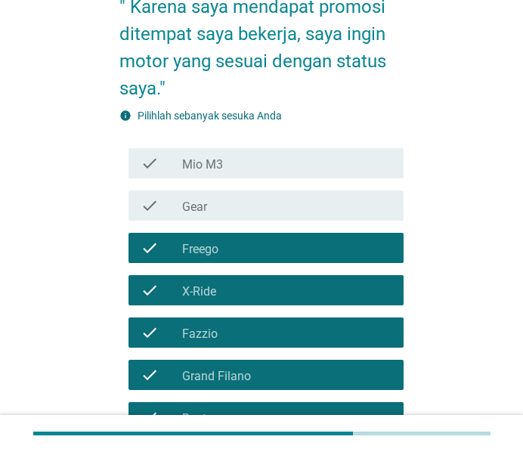
click at [253, 204] on div "check_box_outline_blank Gear" at bounding box center [286, 206] width 209 height 18
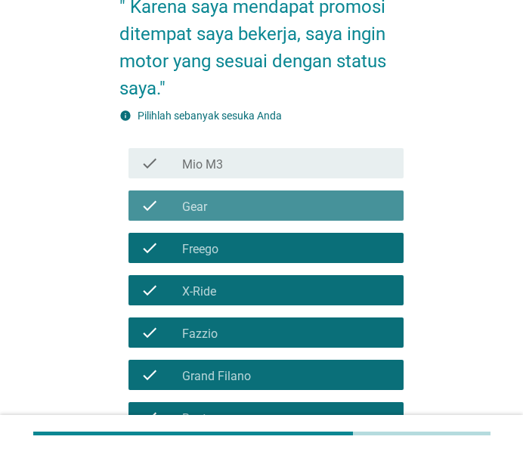
drag, startPoint x: 259, startPoint y: 182, endPoint x: 275, endPoint y: 167, distance: 22.5
click at [262, 178] on div "check check_box_outline_blank Mio M3" at bounding box center [261, 163] width 284 height 42
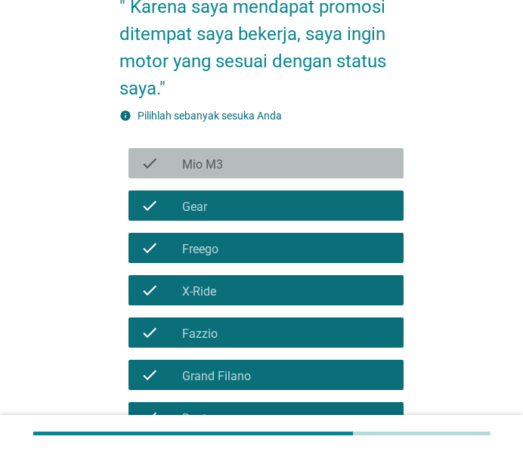
drag, startPoint x: 277, startPoint y: 167, endPoint x: 293, endPoint y: 182, distance: 21.9
click at [277, 167] on div "check_box_outline_blank Mio M3" at bounding box center [286, 163] width 209 height 18
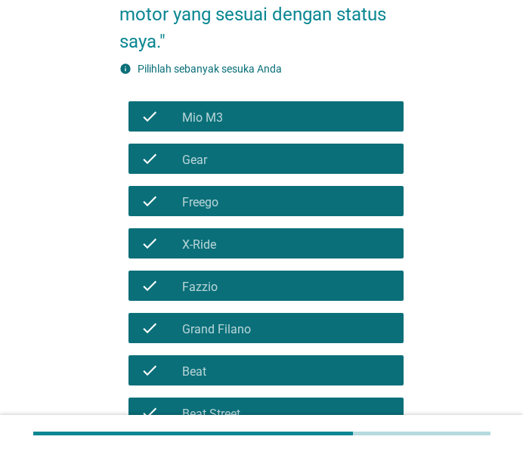
scroll to position [511, 0]
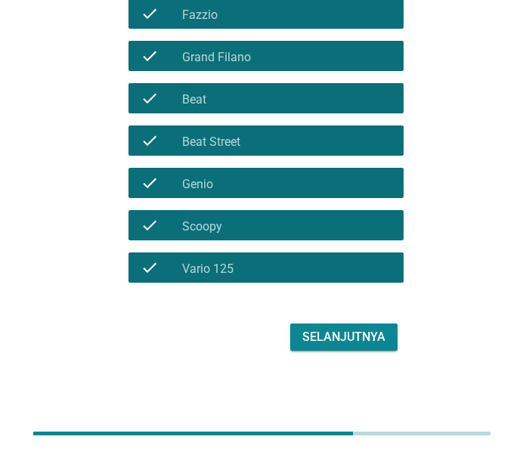
click at [358, 341] on div "Selanjutnya" at bounding box center [343, 337] width 83 height 18
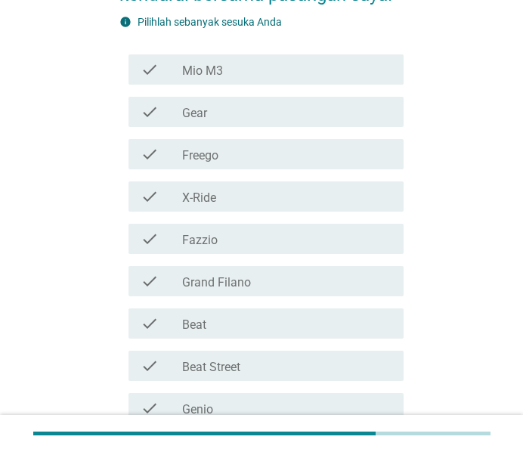
scroll to position [478, 0]
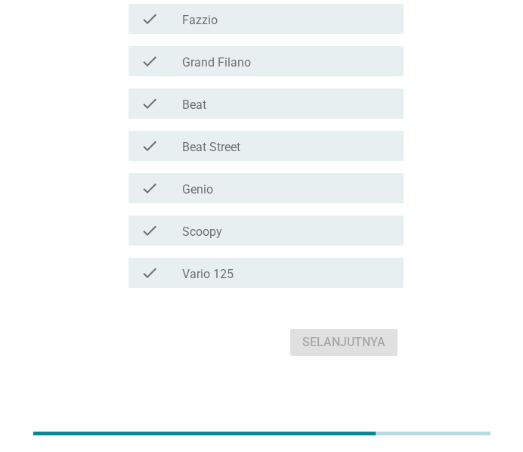
drag, startPoint x: 197, startPoint y: 274, endPoint x: 218, endPoint y: 235, distance: 44.0
click at [197, 274] on label "Vario 125" at bounding box center [207, 274] width 51 height 15
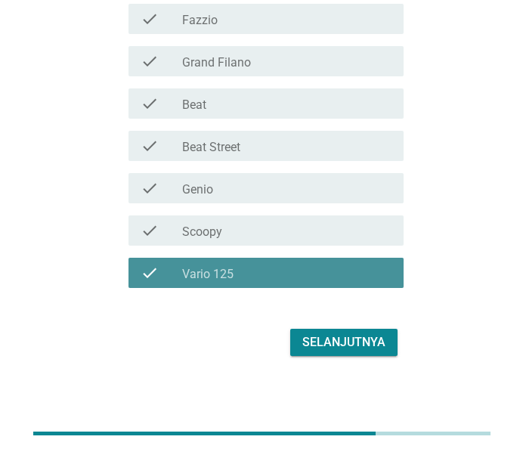
click at [219, 234] on label "Scoopy" at bounding box center [202, 231] width 40 height 15
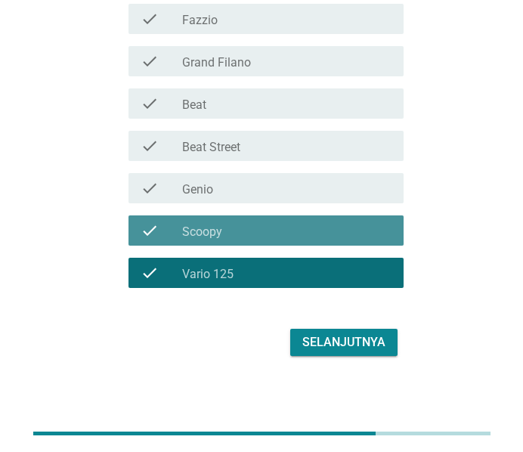
click at [245, 179] on div "check_box_outline_blank Genio" at bounding box center [286, 188] width 209 height 18
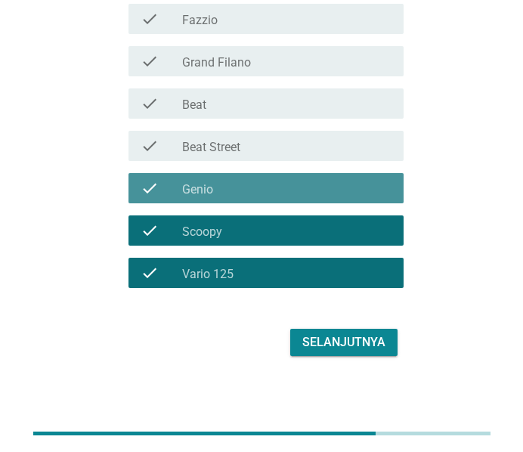
click at [254, 146] on div "check_box_outline_blank Beat Street" at bounding box center [286, 146] width 209 height 18
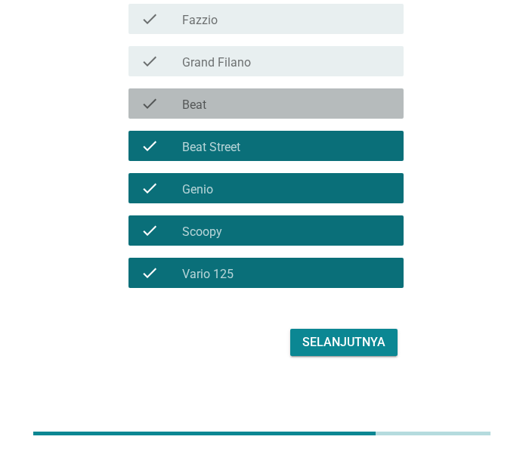
click at [264, 110] on div "check_box_outline_blank Beat" at bounding box center [286, 103] width 209 height 18
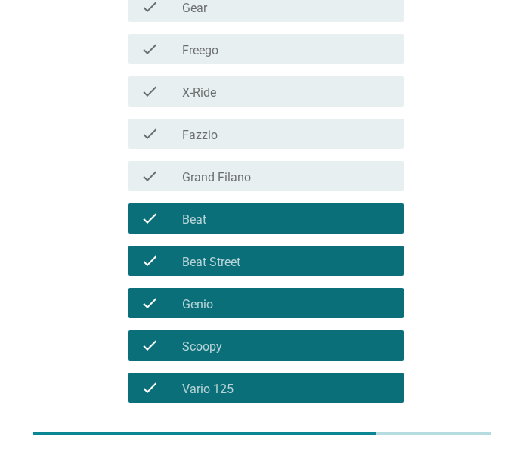
scroll to position [319, 0]
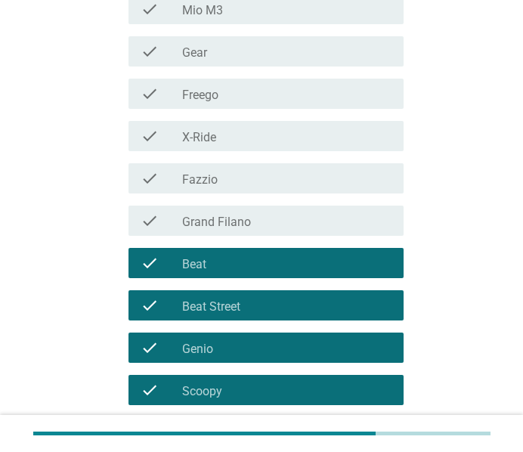
click at [232, 213] on div "check_box_outline_blank Grand Filano" at bounding box center [286, 221] width 209 height 18
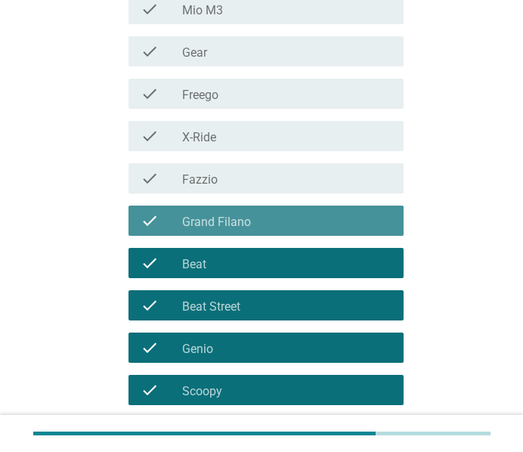
drag, startPoint x: 244, startPoint y: 171, endPoint x: 253, endPoint y: 147, distance: 25.8
click at [245, 171] on div "check_box_outline_blank Fazzio" at bounding box center [286, 178] width 209 height 18
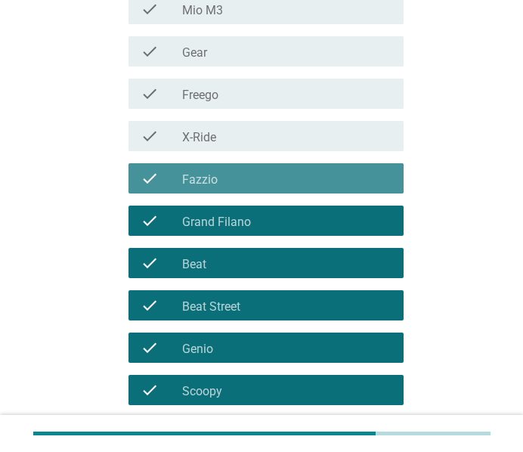
click at [258, 132] on div "check_box_outline_blank X-Ride" at bounding box center [286, 136] width 209 height 18
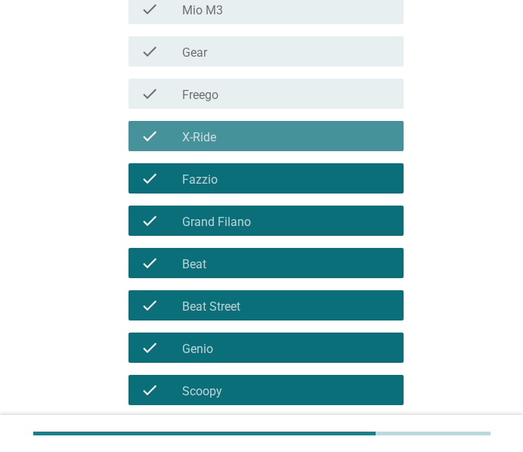
click at [270, 95] on div "check_box_outline_blank Freego" at bounding box center [286, 94] width 209 height 18
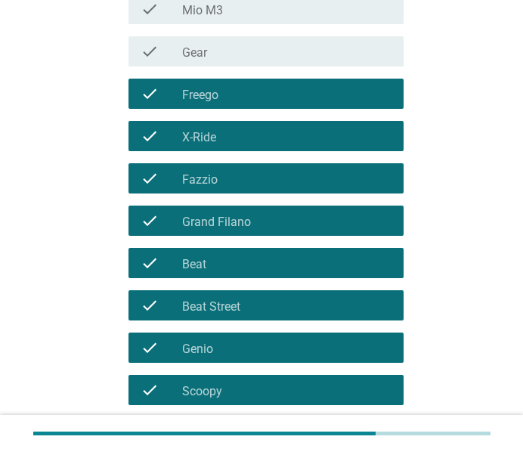
click at [290, 49] on div "check_box_outline_blank Gear" at bounding box center [286, 51] width 209 height 18
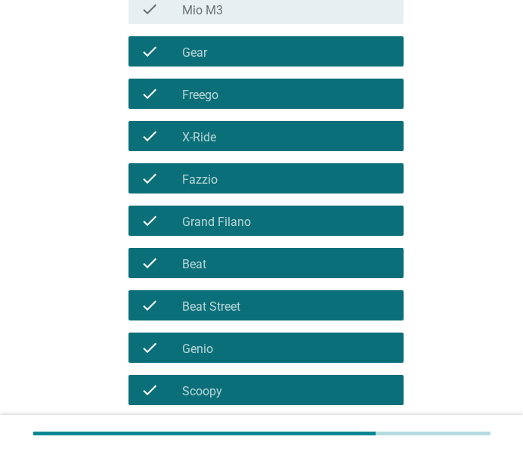
click at [296, 26] on div "check check_box_outline_blank Mio M3" at bounding box center [261, 9] width 284 height 42
click at [297, 23] on div "check check_box_outline_blank Mio M3" at bounding box center [266, 9] width 275 height 30
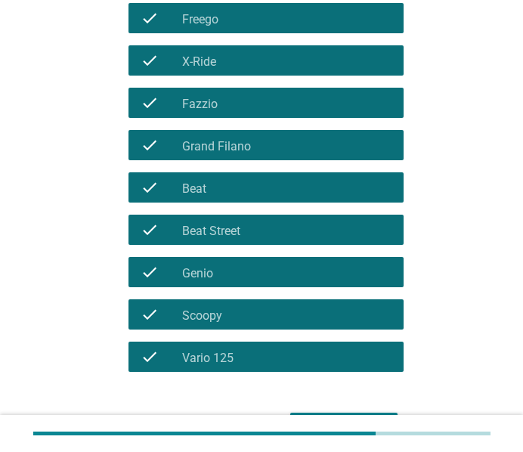
scroll to position [484, 0]
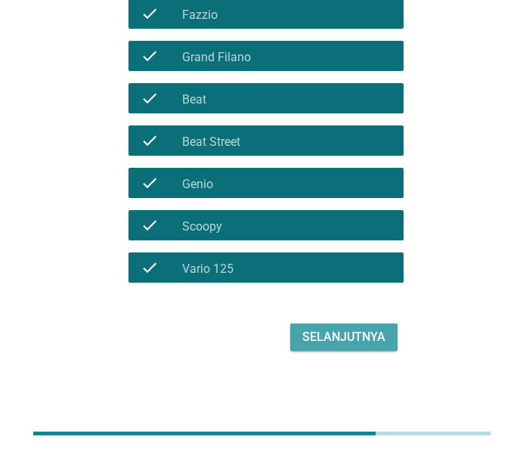
click at [382, 336] on div "Selanjutnya" at bounding box center [343, 337] width 83 height 18
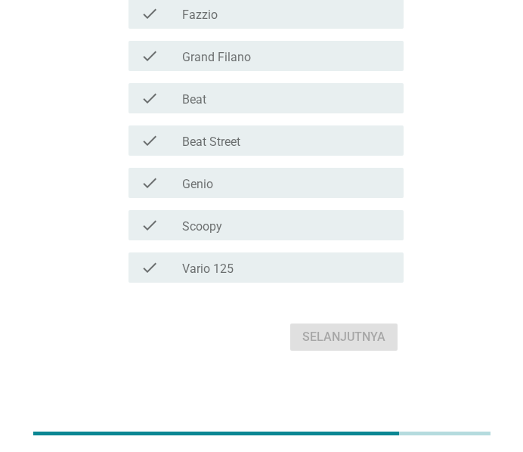
scroll to position [139, 0]
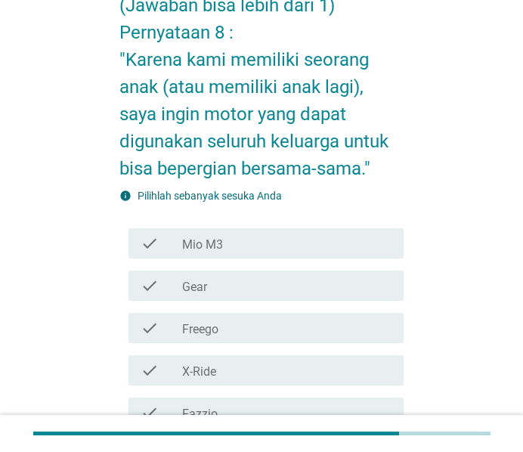
click at [266, 238] on div "check_box_outline_blank Mio M3" at bounding box center [286, 243] width 209 height 18
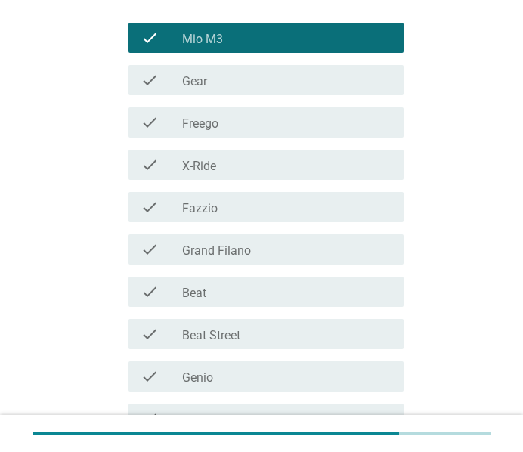
scroll to position [379, 0]
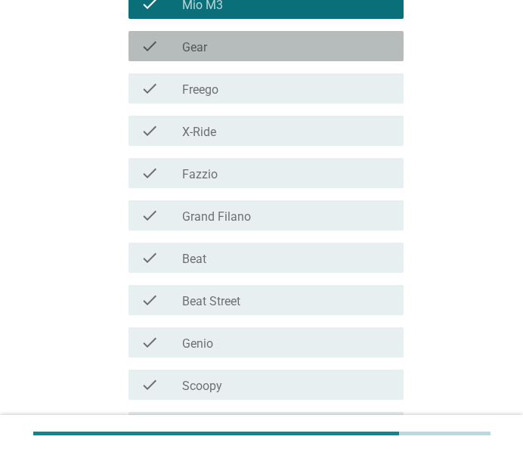
click at [281, 58] on div "check check_box_outline_blank Gear" at bounding box center [266, 46] width 275 height 30
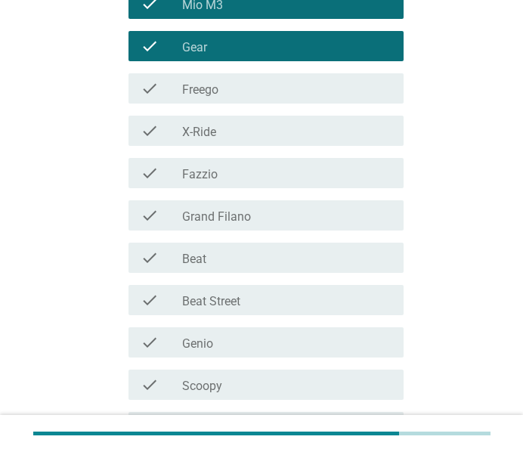
click at [252, 104] on div "check check_box_outline_blank Freego" at bounding box center [261, 88] width 284 height 42
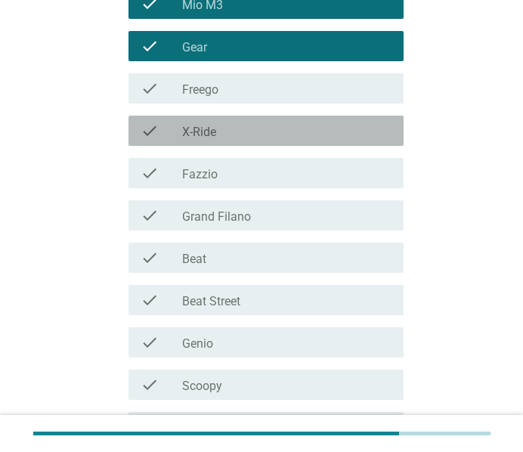
click at [249, 132] on div "check_box_outline_blank X-Ride" at bounding box center [286, 131] width 209 height 18
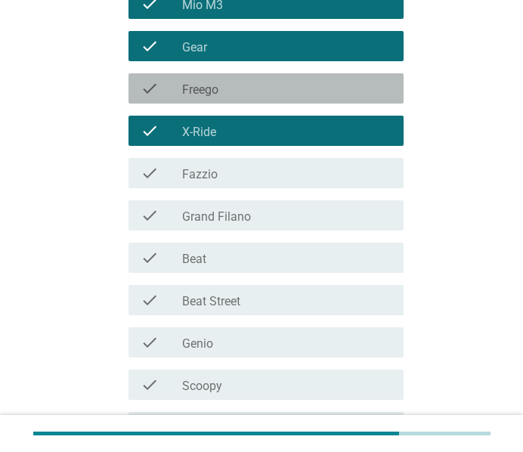
click at [265, 89] on div "check_box_outline_blank Freego" at bounding box center [286, 88] width 209 height 18
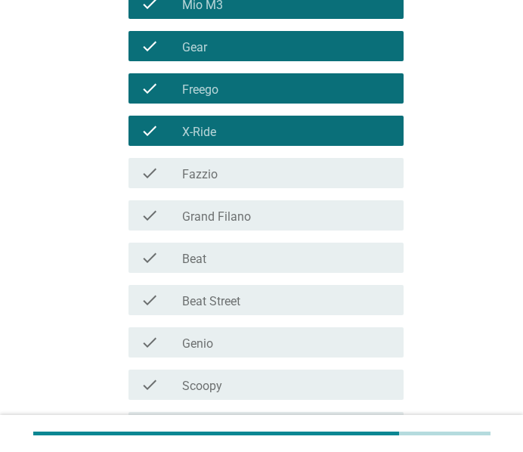
click at [263, 165] on div "check_box_outline_blank Fazzio" at bounding box center [286, 173] width 209 height 18
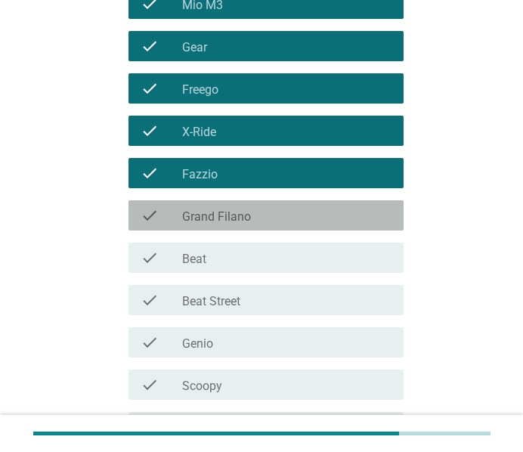
click at [257, 215] on div "check_box_outline_blank Grand Filano" at bounding box center [286, 215] width 209 height 18
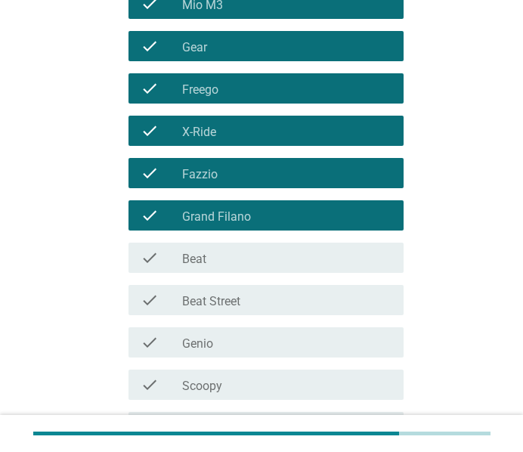
click at [246, 252] on div "check_box_outline_blank Beat" at bounding box center [286, 258] width 209 height 18
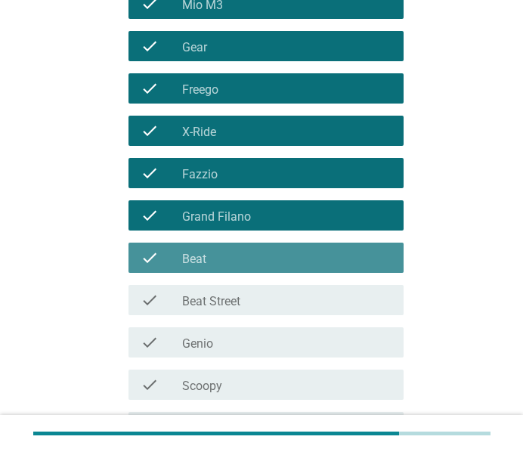
click at [236, 294] on label "Beat Street" at bounding box center [211, 301] width 58 height 15
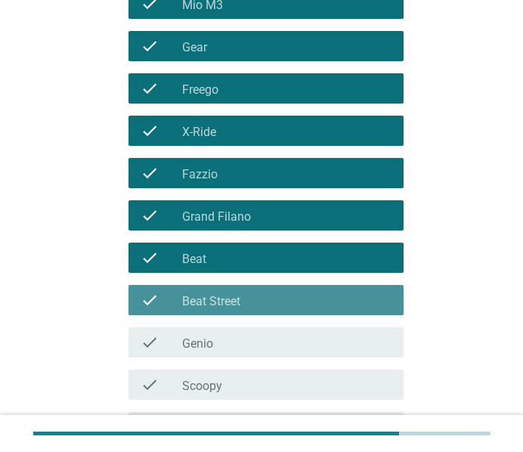
click at [233, 342] on div "check_box_outline_blank Genio" at bounding box center [286, 342] width 209 height 18
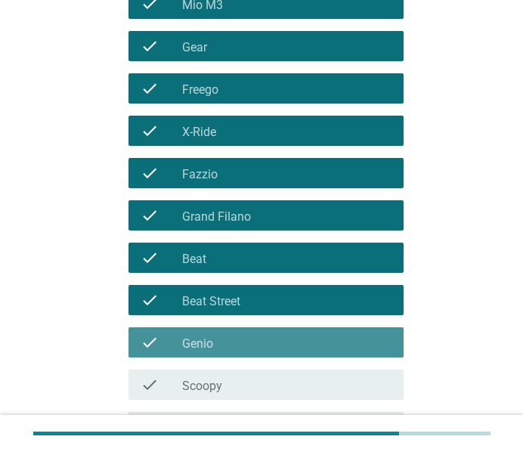
drag, startPoint x: 225, startPoint y: 395, endPoint x: 237, endPoint y: 349, distance: 46.9
click at [224, 395] on div "check check_box_outline_blank Scoopy" at bounding box center [266, 385] width 275 height 30
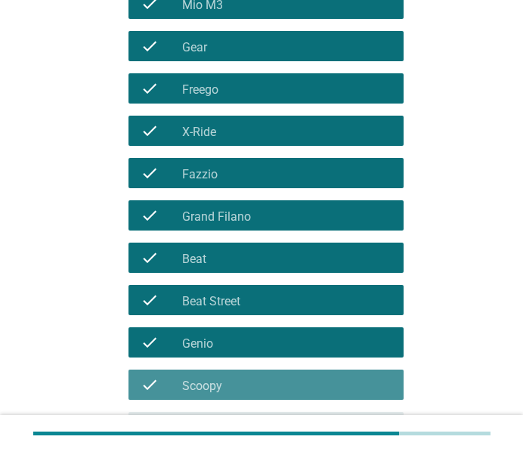
scroll to position [538, 0]
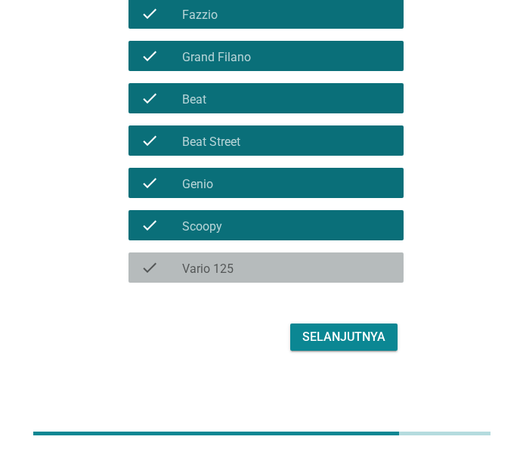
click at [235, 271] on div "check_box_outline_blank Vario 125" at bounding box center [286, 268] width 209 height 18
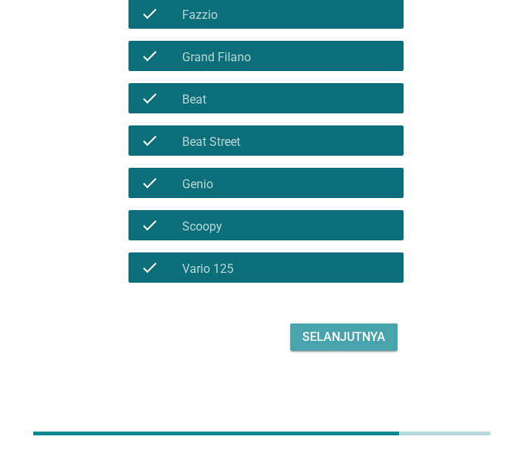
click at [342, 336] on div "Selanjutnya" at bounding box center [343, 337] width 83 height 18
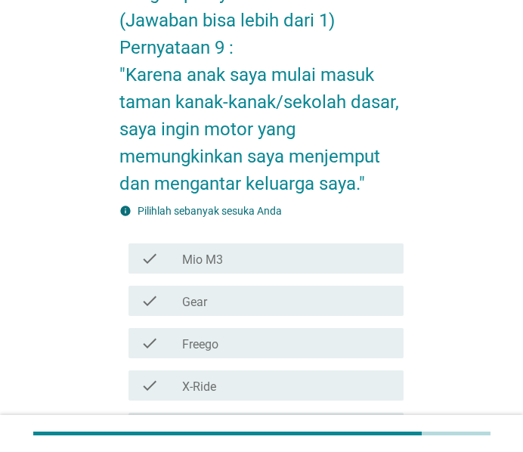
scroll to position [239, 0]
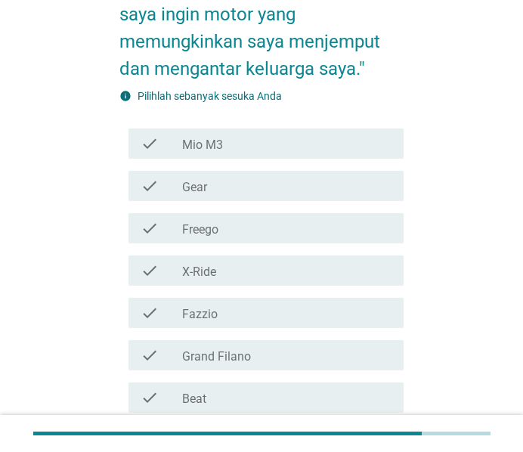
click at [261, 132] on div "check check_box_outline_blank Mio M3" at bounding box center [266, 144] width 275 height 30
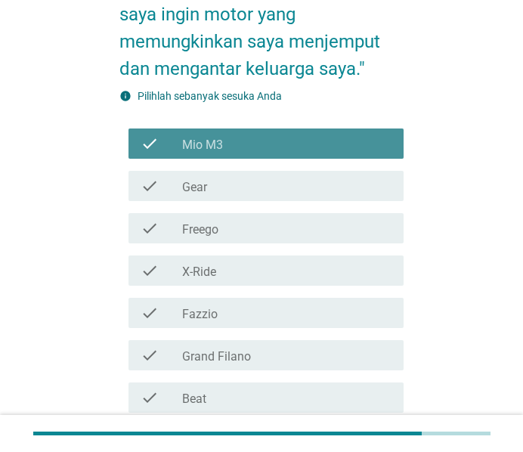
click at [252, 188] on div "check_box_outline_blank Gear" at bounding box center [286, 186] width 209 height 18
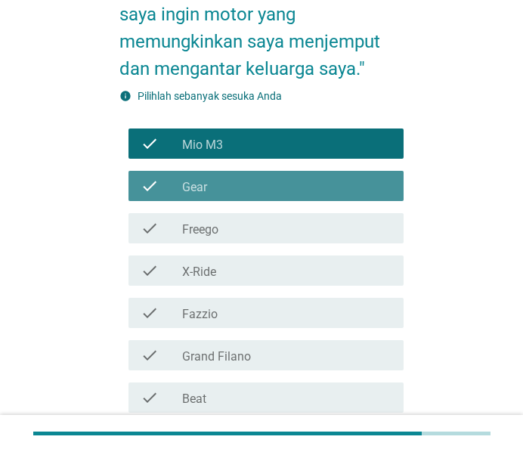
click at [253, 228] on div "check_box_outline_blank Freego" at bounding box center [286, 228] width 209 height 18
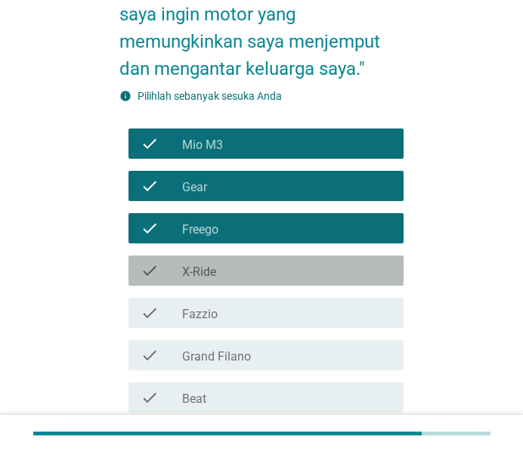
drag, startPoint x: 249, startPoint y: 262, endPoint x: 254, endPoint y: 308, distance: 47.2
click at [249, 262] on div "check_box_outline_blank X-Ride" at bounding box center [286, 271] width 209 height 18
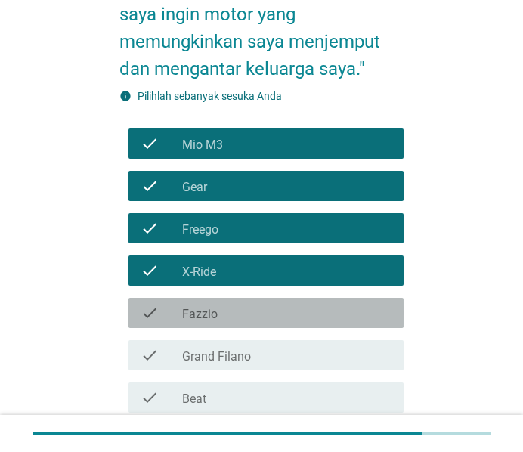
click at [254, 310] on div "check_box_outline_blank Fazzio" at bounding box center [286, 313] width 209 height 18
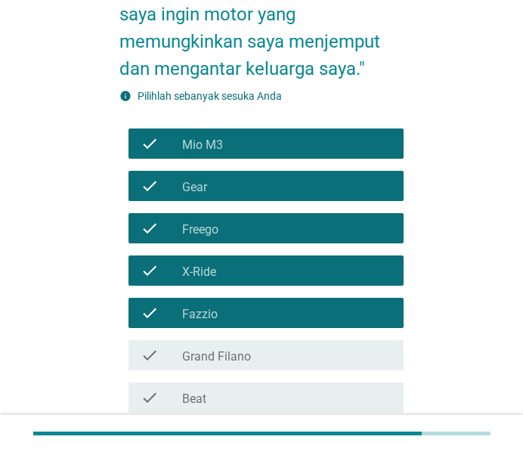
scroll to position [478, 0]
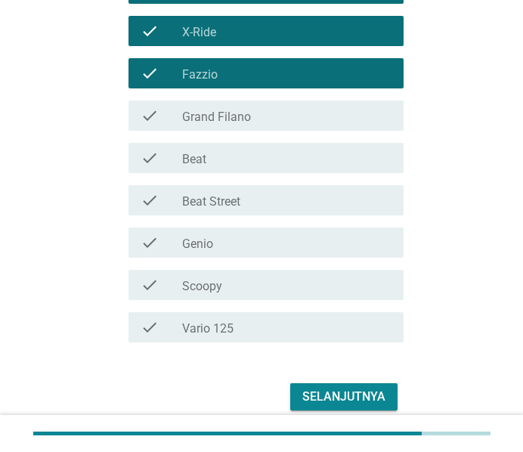
click at [280, 115] on div "check_box_outline_blank Grand Filano" at bounding box center [286, 116] width 209 height 18
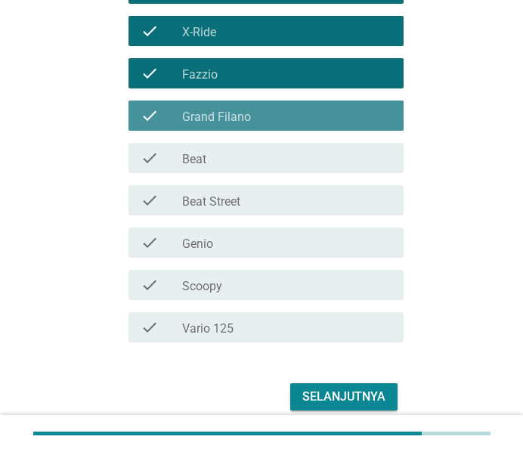
click at [265, 159] on div "check_box_outline_blank Beat" at bounding box center [286, 158] width 209 height 18
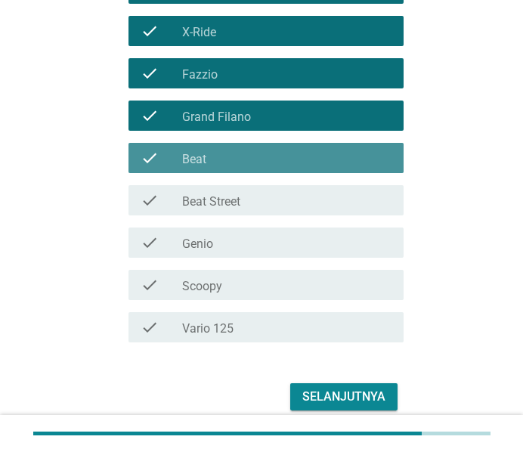
click at [259, 200] on div "check_box_outline_blank Beat Street" at bounding box center [286, 200] width 209 height 18
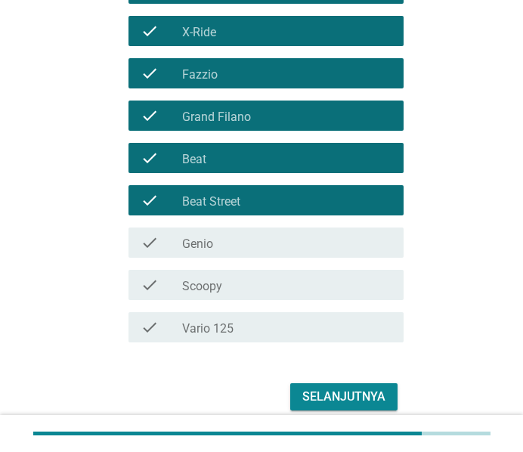
click at [254, 228] on div "check check_box_outline_blank Genio" at bounding box center [261, 242] width 284 height 42
click at [259, 273] on div "check check_box_outline_blank Scoopy" at bounding box center [266, 285] width 275 height 30
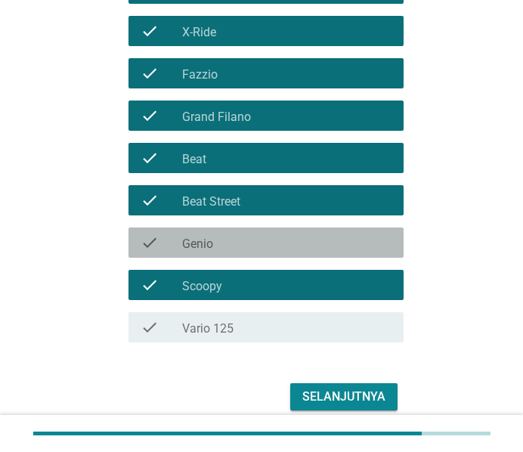
click at [280, 236] on div "check_box_outline_blank Genio" at bounding box center [286, 243] width 209 height 18
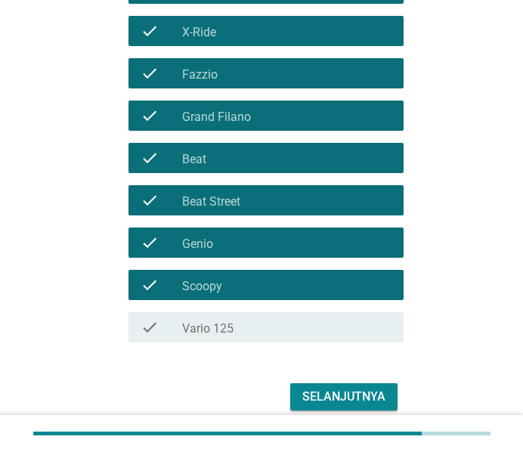
click at [268, 319] on div "check_box_outline_blank Vario 125" at bounding box center [286, 327] width 209 height 18
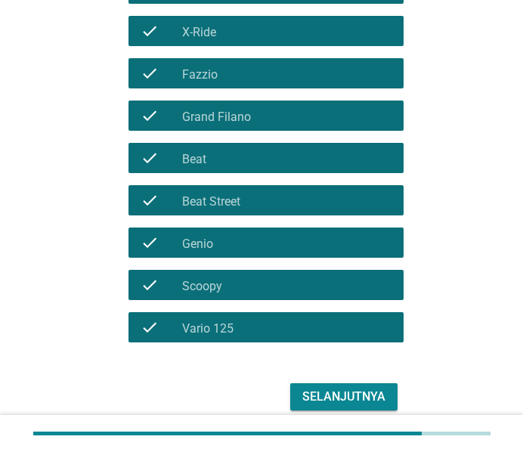
click at [334, 392] on div "Selanjutnya" at bounding box center [343, 397] width 83 height 18
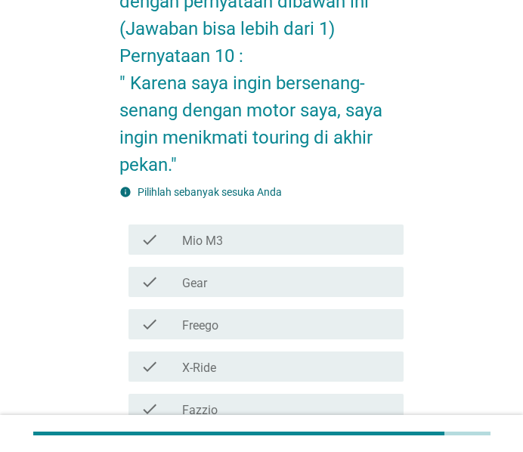
scroll to position [511, 0]
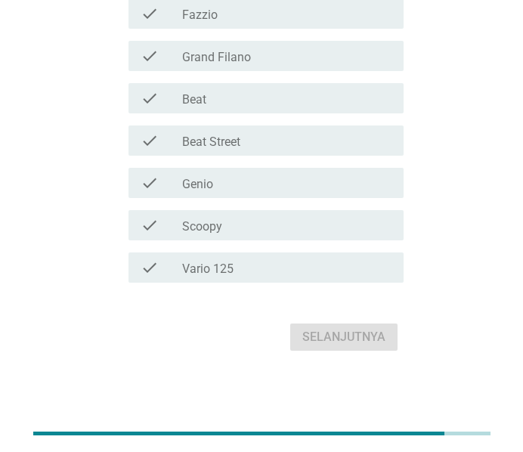
click at [262, 271] on div "check_box_outline_blank Vario 125" at bounding box center [286, 268] width 209 height 18
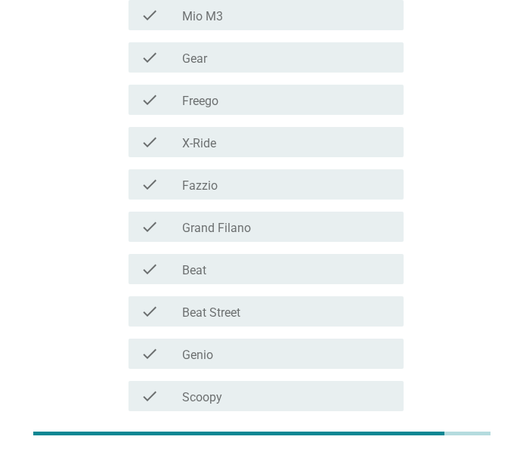
scroll to position [272, 0]
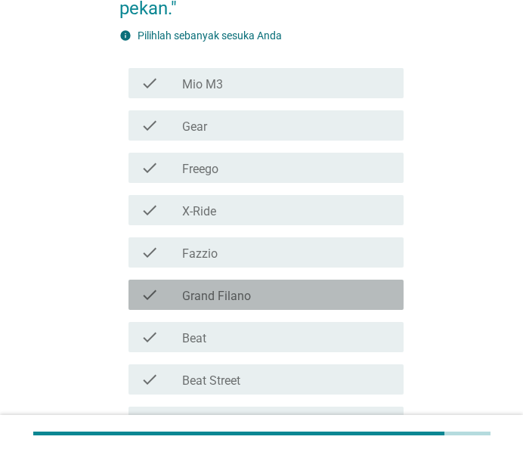
click at [261, 289] on div "check_box_outline_blank Grand Filano" at bounding box center [286, 295] width 209 height 18
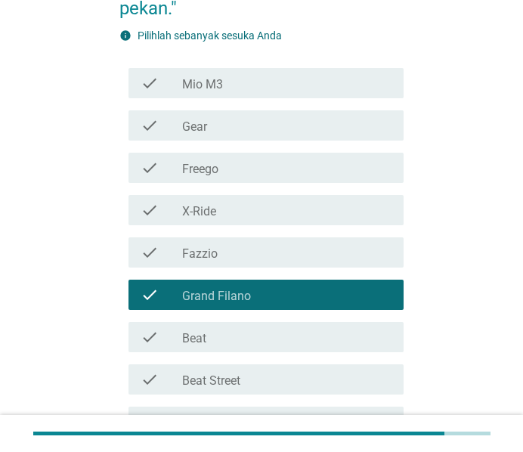
click at [308, 176] on div "check_box_outline_blank Freego" at bounding box center [286, 168] width 209 height 18
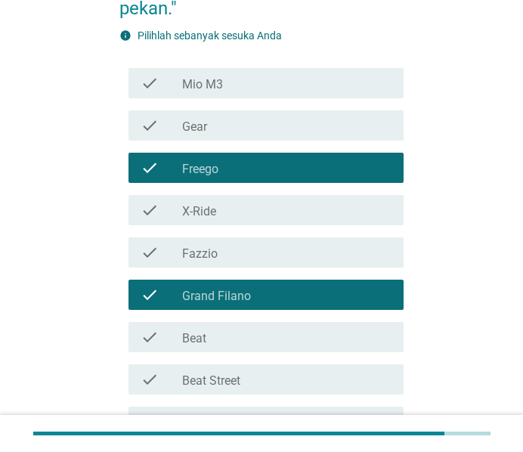
scroll to position [511, 0]
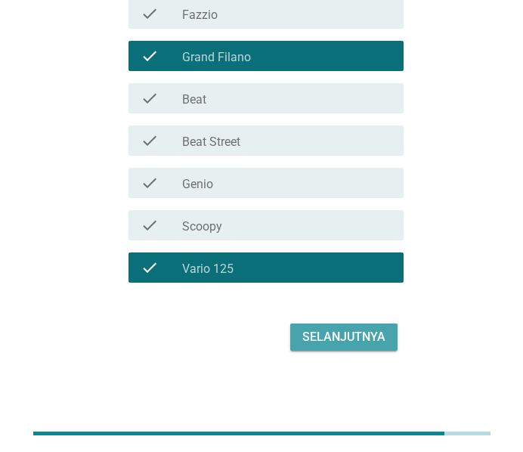
click at [343, 342] on div "Selanjutnya" at bounding box center [343, 337] width 83 height 18
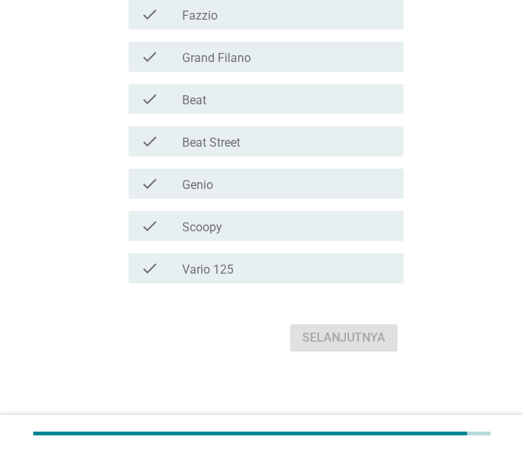
scroll to position [484, 0]
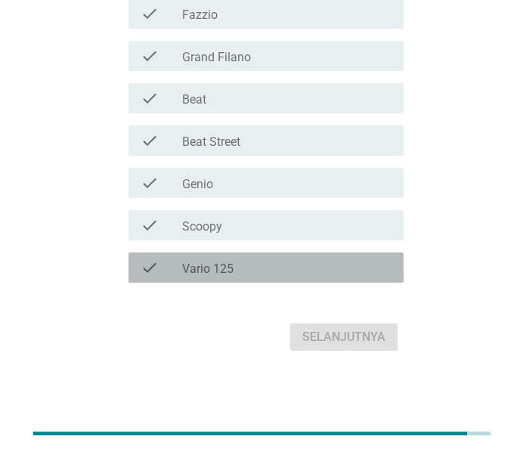
click at [344, 257] on div "check check_box_outline_blank Vario 125" at bounding box center [266, 267] width 275 height 30
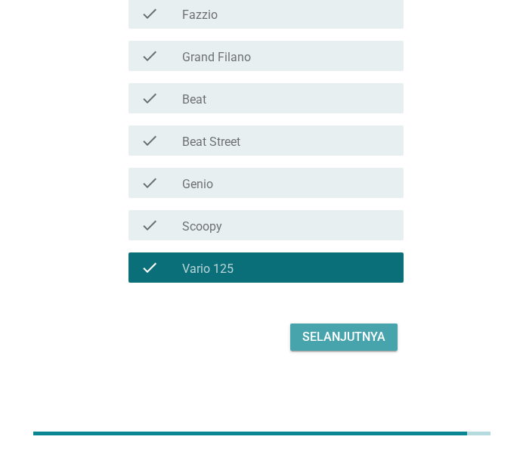
click at [340, 342] on div "Selanjutnya" at bounding box center [343, 337] width 83 height 18
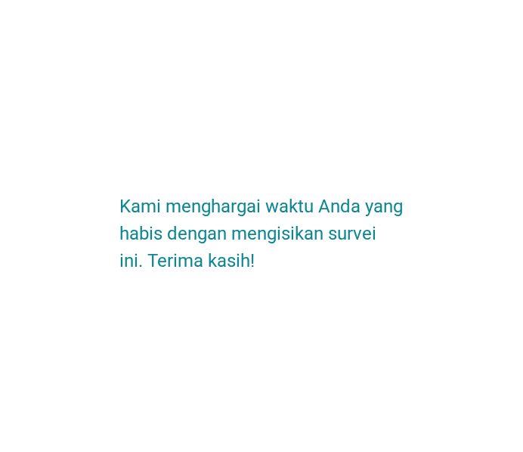
scroll to position [0, 0]
